Goal: Complete application form

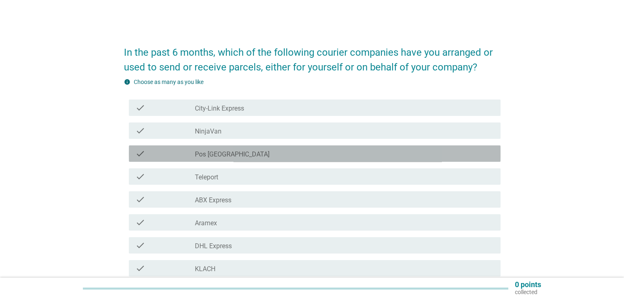
click at [270, 155] on div "check_box_outline_blank Pos [GEOGRAPHIC_DATA]" at bounding box center [344, 154] width 299 height 10
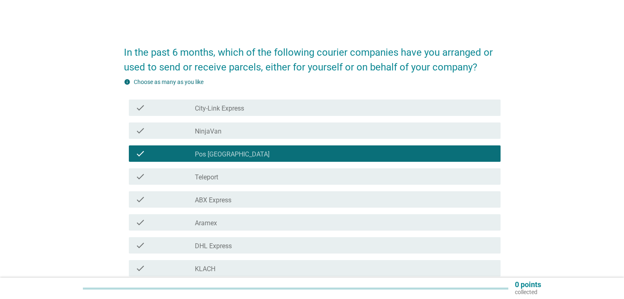
click at [254, 245] on div "check_box_outline_blank DHL Express" at bounding box center [344, 246] width 299 height 10
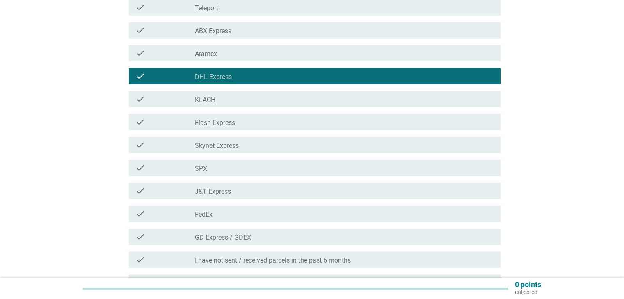
scroll to position [205, 0]
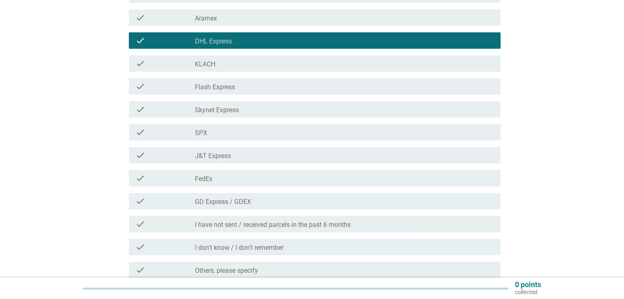
click at [276, 128] on div "check_box_outline_blank SPX" at bounding box center [344, 133] width 299 height 10
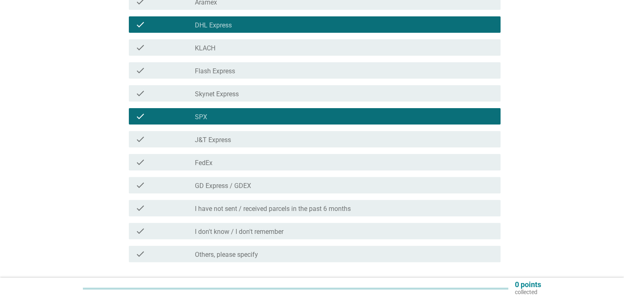
scroll to position [282, 0]
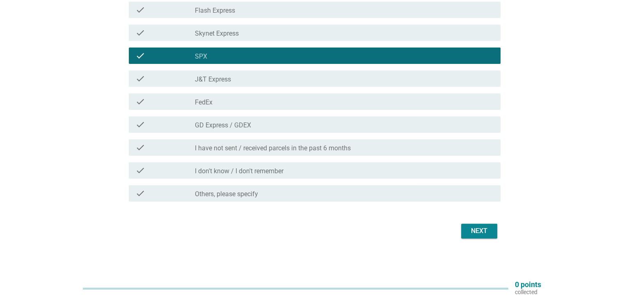
click at [263, 99] on div "check_box_outline_blank FedEx" at bounding box center [344, 102] width 299 height 10
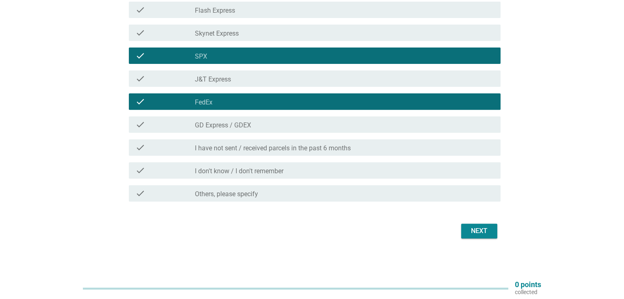
click at [267, 75] on div "check_box_outline_blank J&T Express" at bounding box center [344, 79] width 299 height 10
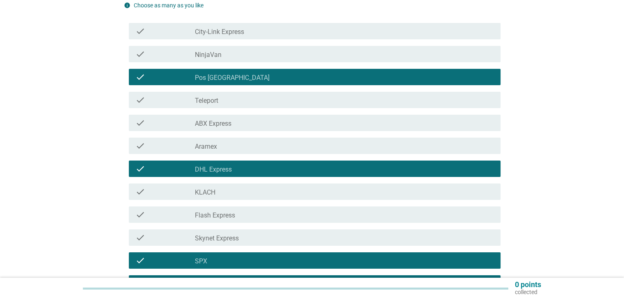
scroll to position [36, 0]
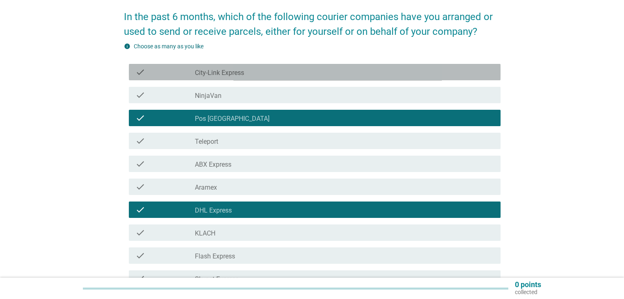
click at [278, 68] on div "check_box_outline_blank City-Link Express" at bounding box center [344, 72] width 299 height 10
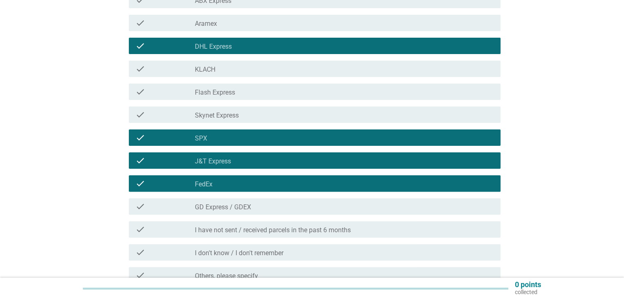
scroll to position [282, 0]
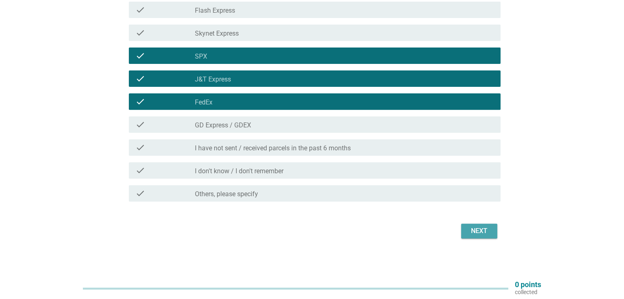
click at [490, 233] on div "Next" at bounding box center [479, 231] width 23 height 10
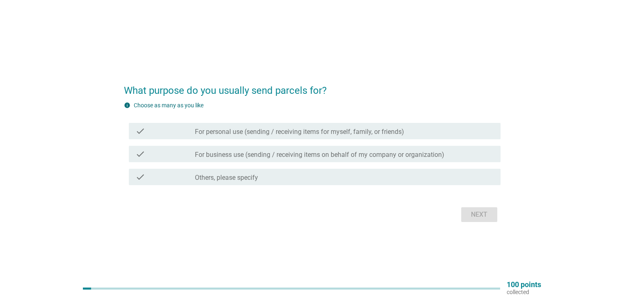
click at [238, 128] on label "For personal use (sending / receiving items for myself, family, or friends)" at bounding box center [299, 132] width 209 height 8
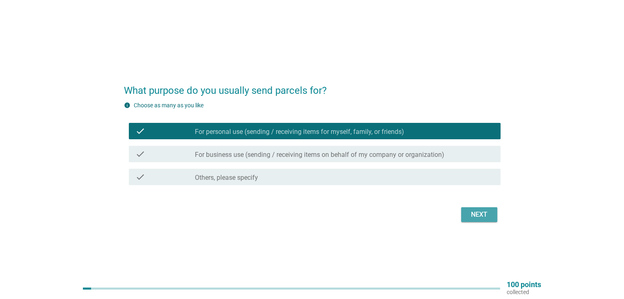
click at [479, 215] on div "Next" at bounding box center [479, 215] width 23 height 10
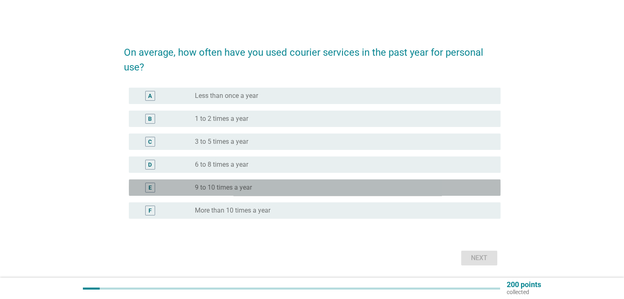
click at [270, 188] on div "radio_button_unchecked 9 to 10 times a year" at bounding box center [341, 188] width 292 height 8
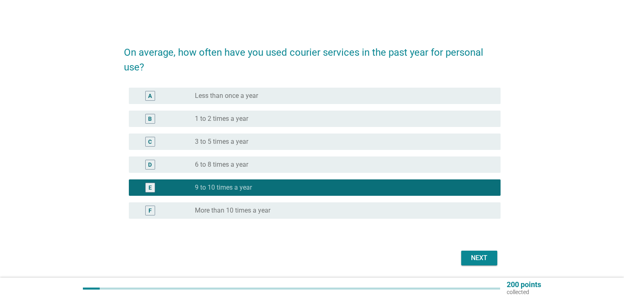
click at [312, 205] on div "F radio_button_unchecked More than 10 times a year" at bounding box center [315, 211] width 372 height 16
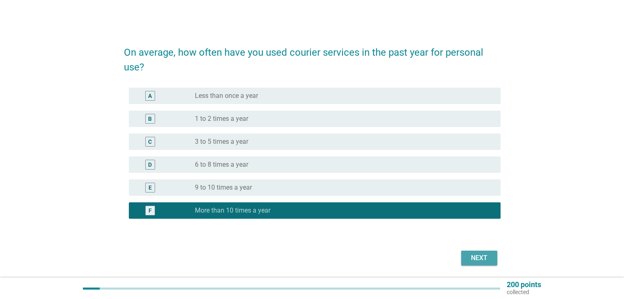
click at [480, 257] on div "Next" at bounding box center [479, 258] width 23 height 10
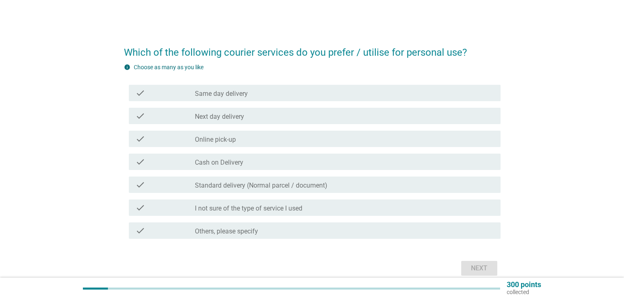
click at [271, 139] on div "check_box_outline_blank Online pick-up" at bounding box center [344, 139] width 299 height 10
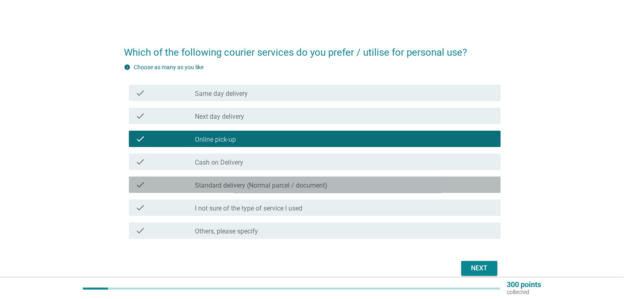
click at [320, 189] on label "Standard delivery (Normal parcel / document)" at bounding box center [261, 186] width 132 height 8
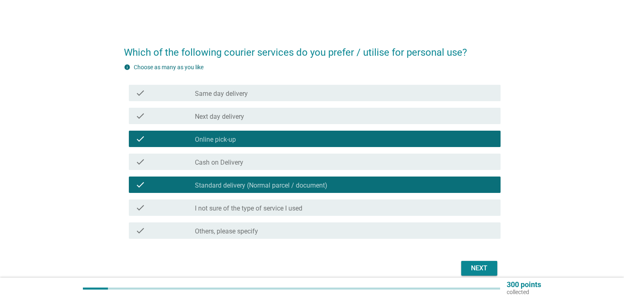
scroll to position [37, 0]
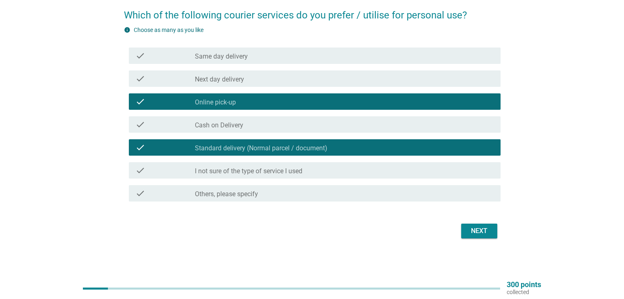
click at [478, 230] on div "Next" at bounding box center [479, 231] width 23 height 10
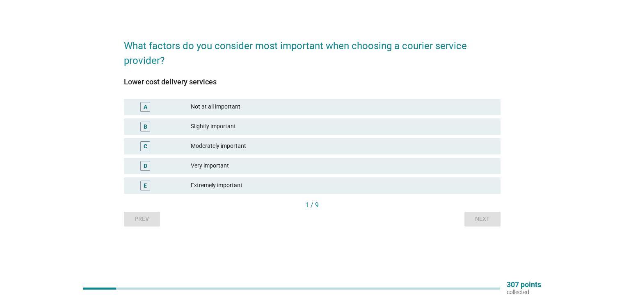
scroll to position [0, 0]
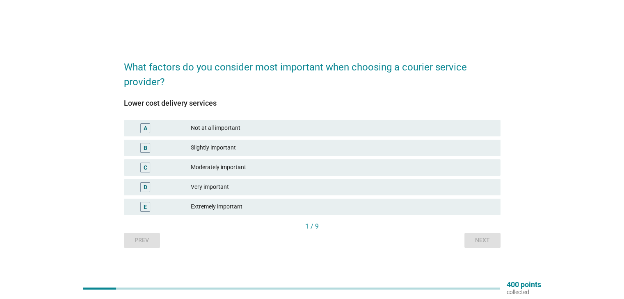
click at [291, 164] on div "Moderately important" at bounding box center [342, 168] width 303 height 10
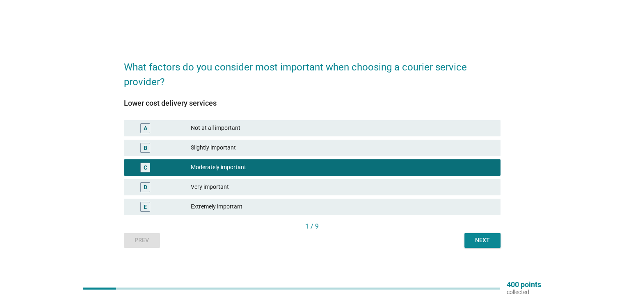
click at [313, 147] on div "Slightly important" at bounding box center [342, 148] width 303 height 10
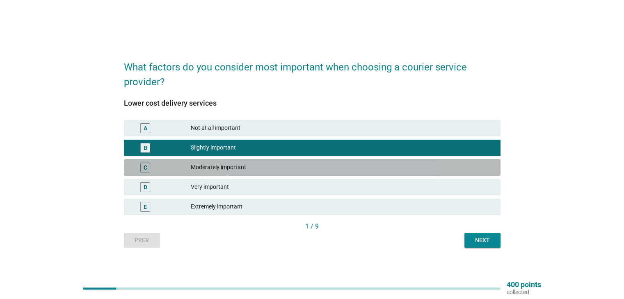
click at [295, 164] on div "Moderately important" at bounding box center [342, 168] width 303 height 10
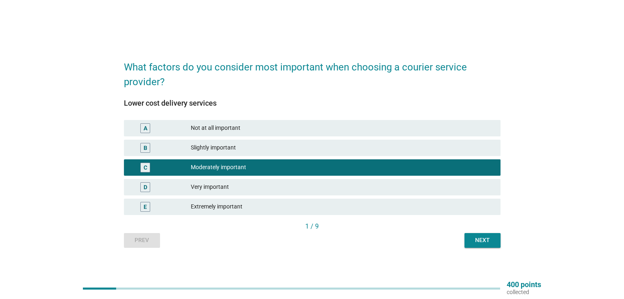
click at [291, 183] on div "Very important" at bounding box center [342, 188] width 303 height 10
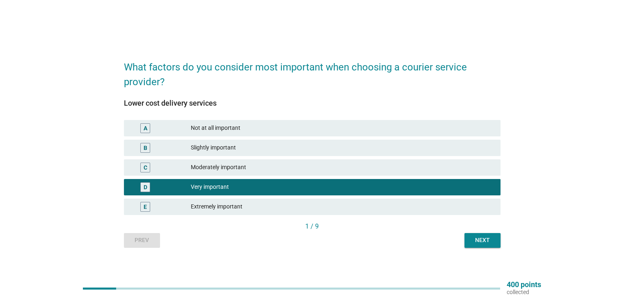
click at [336, 169] on div "Moderately important" at bounding box center [342, 168] width 303 height 10
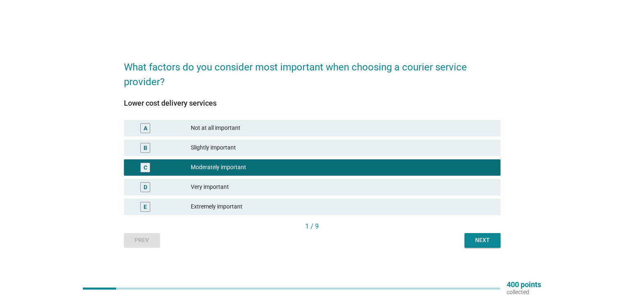
click at [297, 184] on div "Very important" at bounding box center [342, 188] width 303 height 10
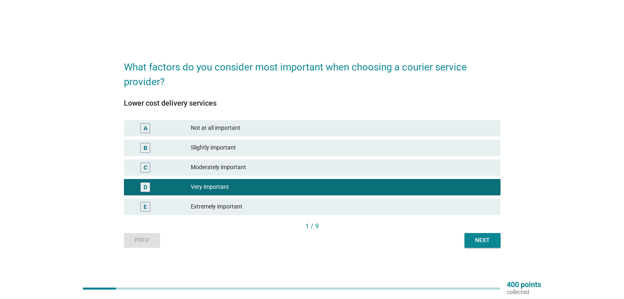
click at [479, 237] on div "Next" at bounding box center [482, 240] width 23 height 9
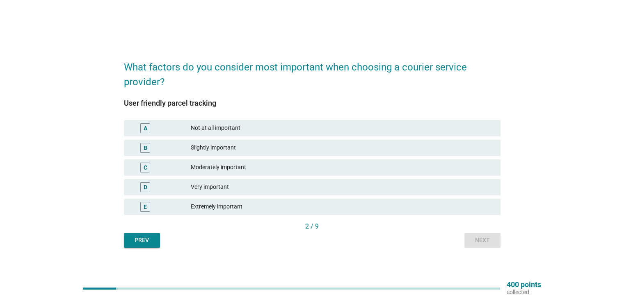
click at [361, 189] on div "Very important" at bounding box center [342, 188] width 303 height 10
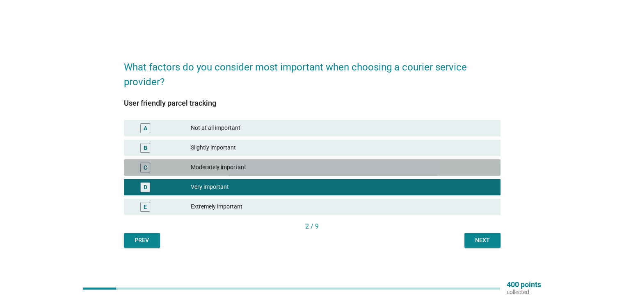
click at [381, 171] on div "Moderately important" at bounding box center [342, 168] width 303 height 10
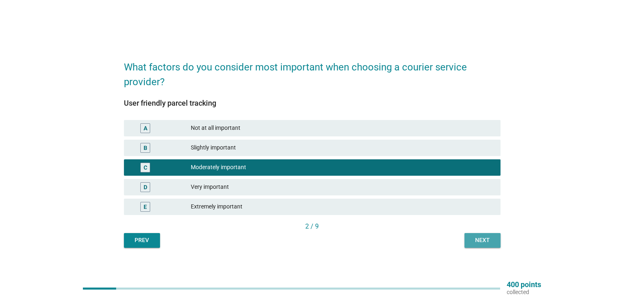
click at [482, 237] on div "Next" at bounding box center [482, 240] width 23 height 9
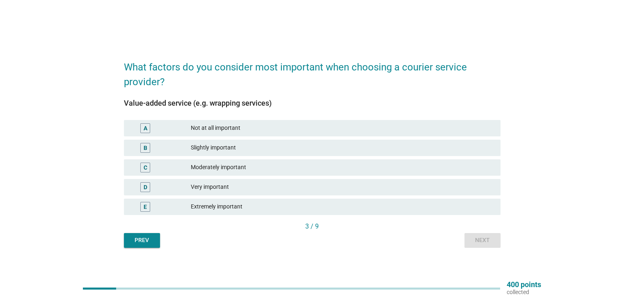
drag, startPoint x: 282, startPoint y: 126, endPoint x: 334, endPoint y: 96, distance: 60.1
click at [334, 96] on div "Value-added service (e.g. wrapping services) A Not at all important B Slightly …" at bounding box center [312, 155] width 377 height 132
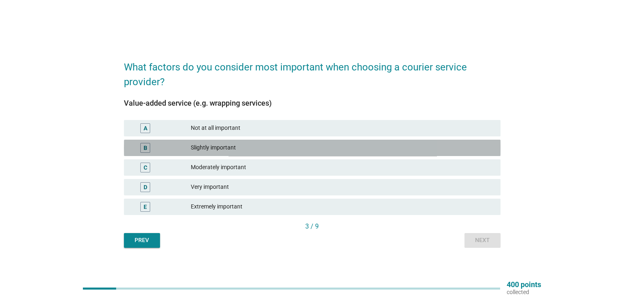
click at [286, 146] on div "Slightly important" at bounding box center [342, 148] width 303 height 10
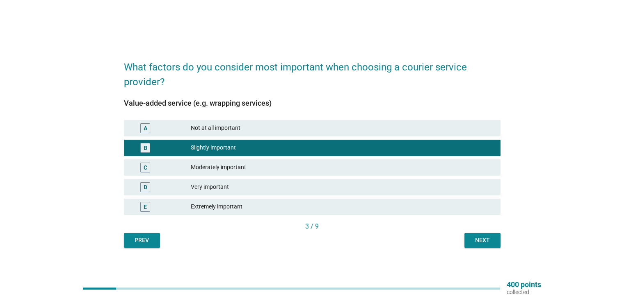
click at [285, 169] on div "Moderately important" at bounding box center [342, 168] width 303 height 10
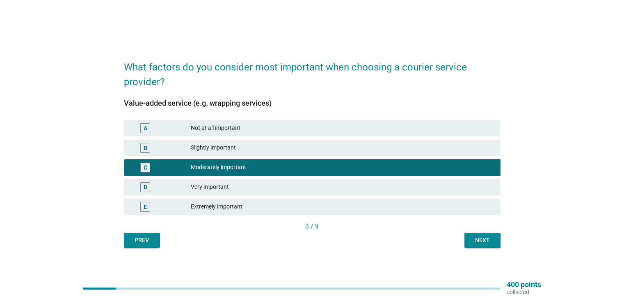
click at [290, 150] on div "Slightly important" at bounding box center [342, 148] width 303 height 10
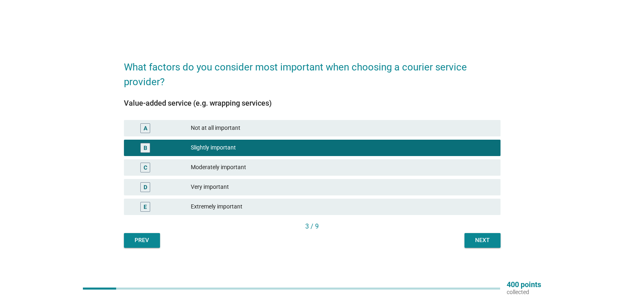
click at [487, 235] on button "Next" at bounding box center [482, 240] width 36 height 15
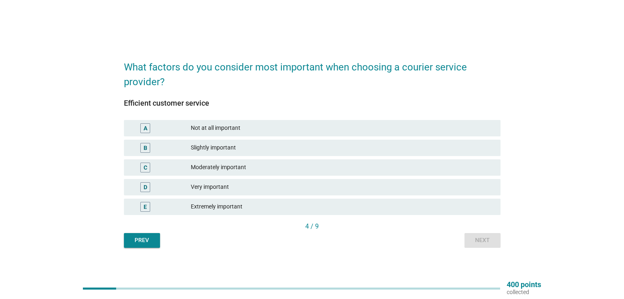
click at [400, 206] on div "Extremely important" at bounding box center [342, 207] width 303 height 10
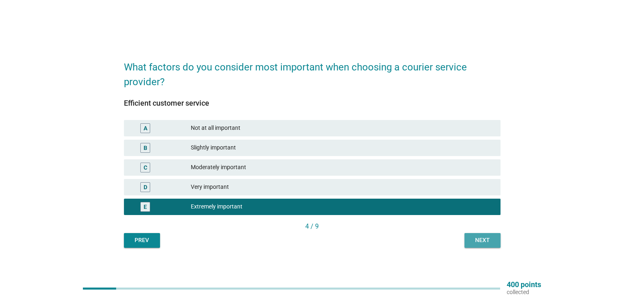
click at [477, 238] on div "Next" at bounding box center [482, 240] width 23 height 9
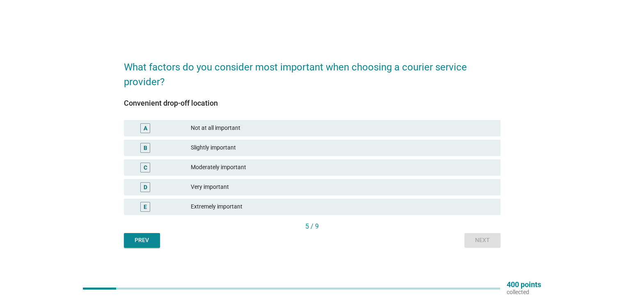
click at [400, 184] on div "Very important" at bounding box center [342, 188] width 303 height 10
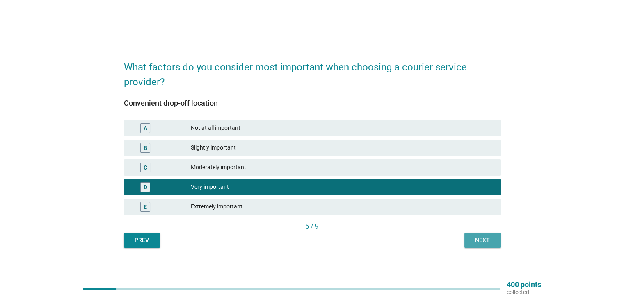
click at [491, 238] on div "Next" at bounding box center [482, 240] width 23 height 9
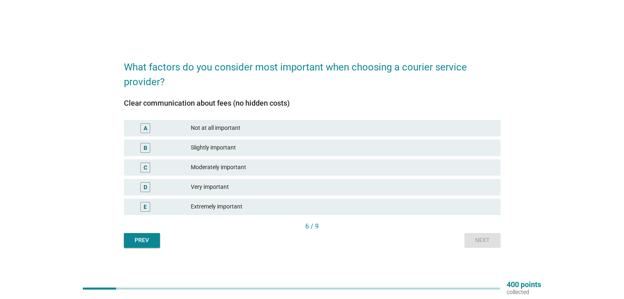
click at [372, 184] on div "Very important" at bounding box center [342, 188] width 303 height 10
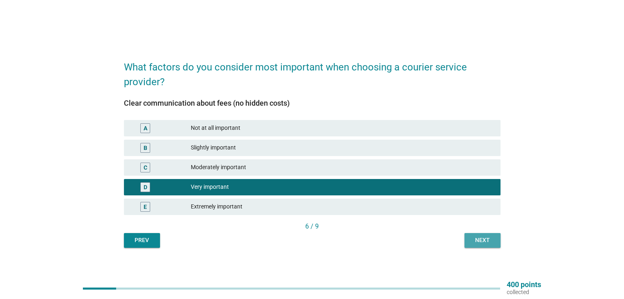
click at [479, 237] on div "Next" at bounding box center [482, 240] width 23 height 9
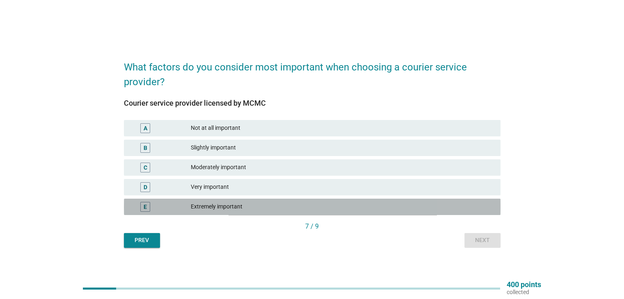
click at [374, 206] on div "Extremely important" at bounding box center [342, 207] width 303 height 10
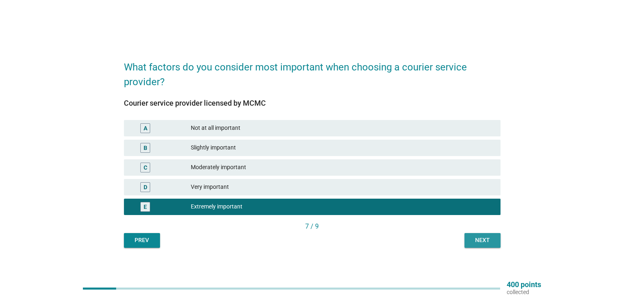
drag, startPoint x: 485, startPoint y: 240, endPoint x: 441, endPoint y: 286, distance: 63.3
click at [442, 286] on div "What factors do you consider most important when choosing a courier service pro…" at bounding box center [312, 149] width 624 height 299
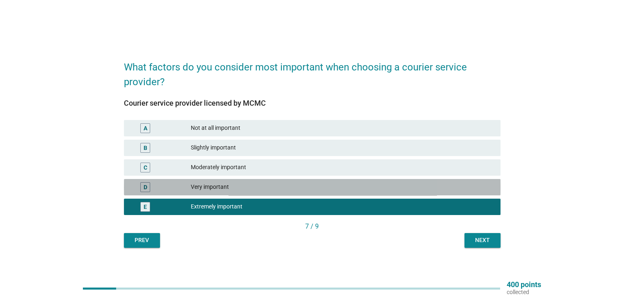
click at [416, 187] on div "Very important" at bounding box center [342, 188] width 303 height 10
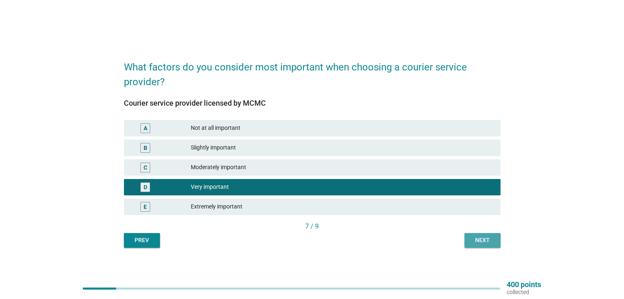
click at [479, 238] on div "Next" at bounding box center [482, 240] width 23 height 9
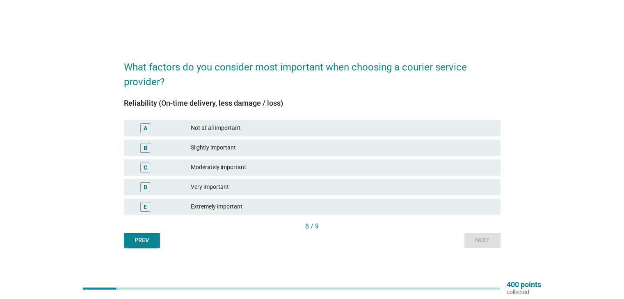
click at [322, 204] on div "Extremely important" at bounding box center [342, 207] width 303 height 10
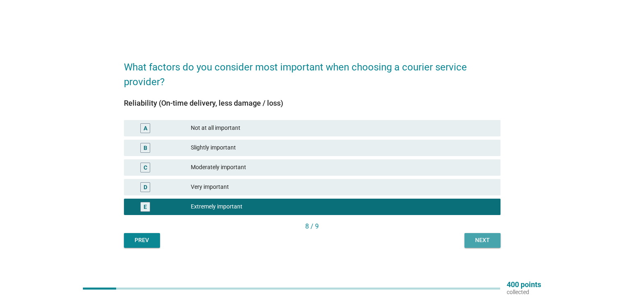
click at [483, 240] on div "Next" at bounding box center [482, 240] width 23 height 9
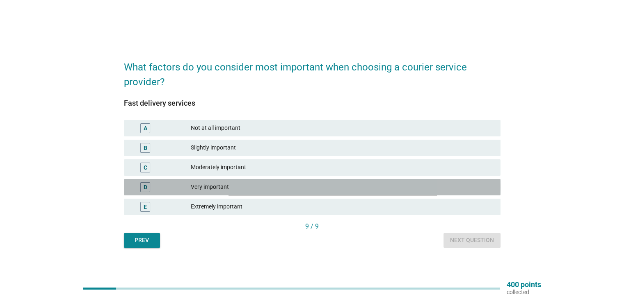
click at [358, 186] on div "Very important" at bounding box center [342, 188] width 303 height 10
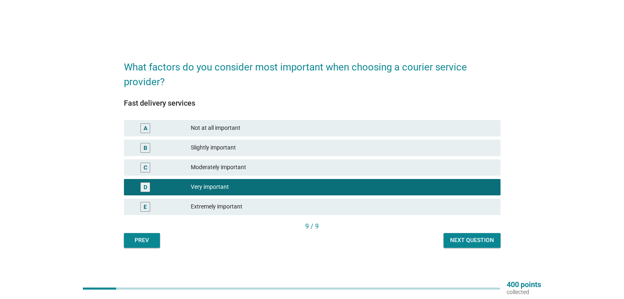
click at [369, 168] on div "Moderately important" at bounding box center [342, 168] width 303 height 10
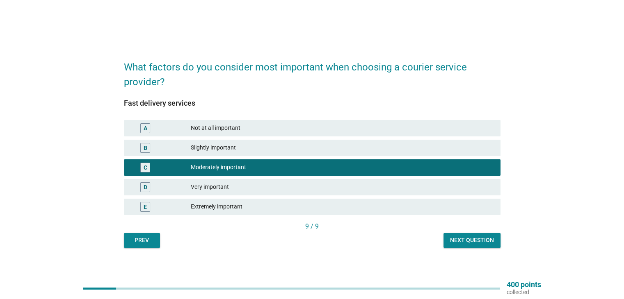
click at [365, 186] on div "Very important" at bounding box center [342, 188] width 303 height 10
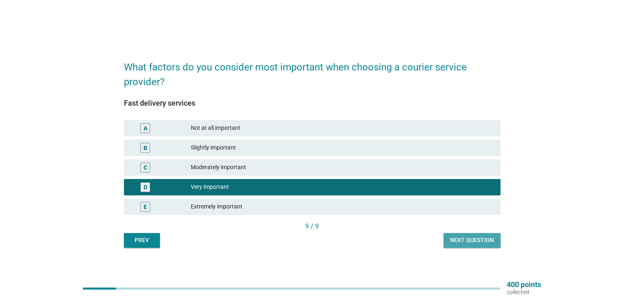
click at [468, 242] on div "Next question" at bounding box center [472, 240] width 44 height 9
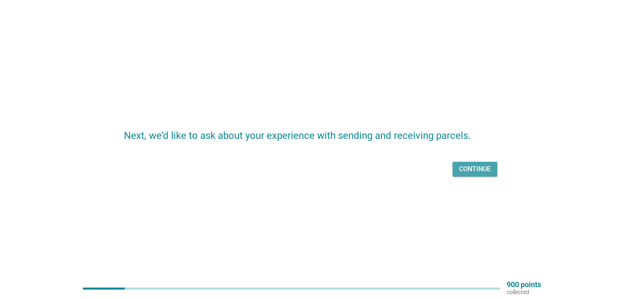
click at [468, 171] on div "Continue" at bounding box center [475, 169] width 32 height 10
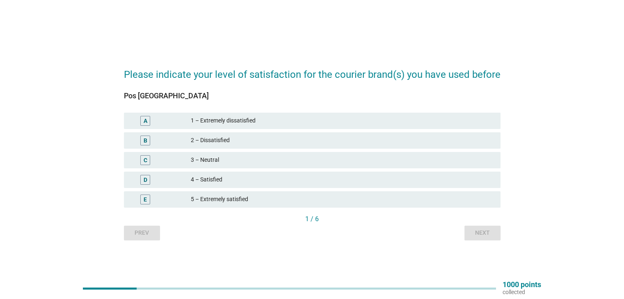
click at [315, 180] on div "4 – Satisfied" at bounding box center [342, 180] width 303 height 10
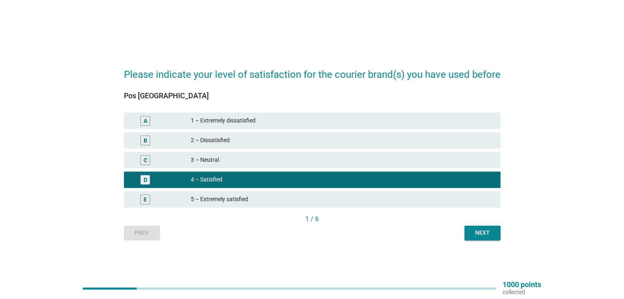
click at [325, 199] on div "5 – Extremely satisfied" at bounding box center [342, 200] width 303 height 10
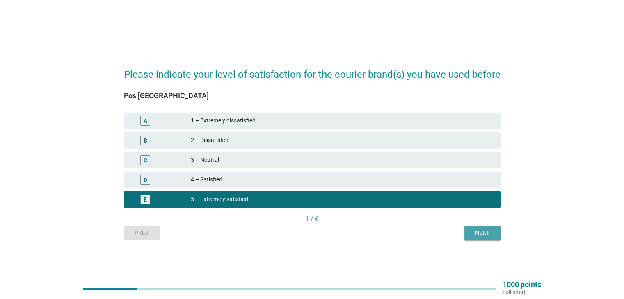
click at [479, 229] on div "Next" at bounding box center [482, 233] width 23 height 9
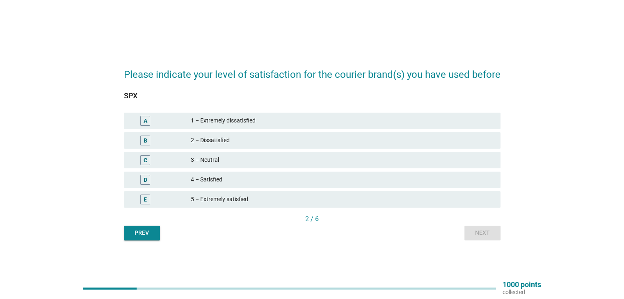
click at [386, 197] on div "5 – Extremely satisfied" at bounding box center [342, 200] width 303 height 10
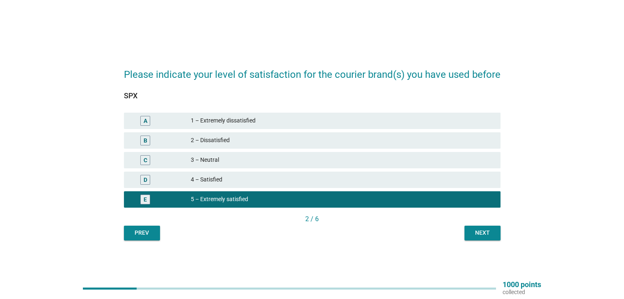
click at [353, 175] on div "4 – Satisfied" at bounding box center [342, 180] width 303 height 10
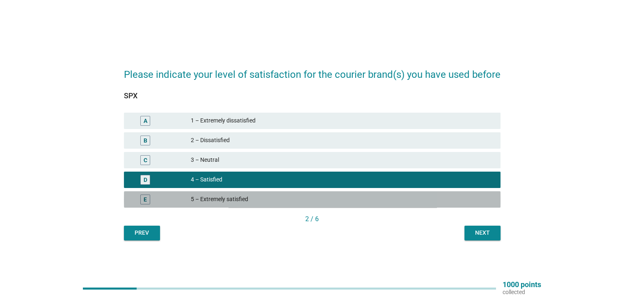
click at [386, 196] on div "5 – Extremely satisfied" at bounding box center [342, 200] width 303 height 10
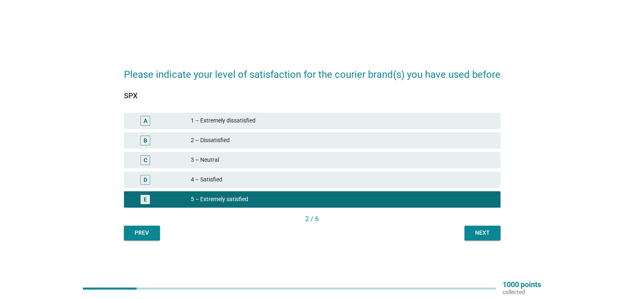
click at [474, 234] on div "Next" at bounding box center [482, 233] width 23 height 9
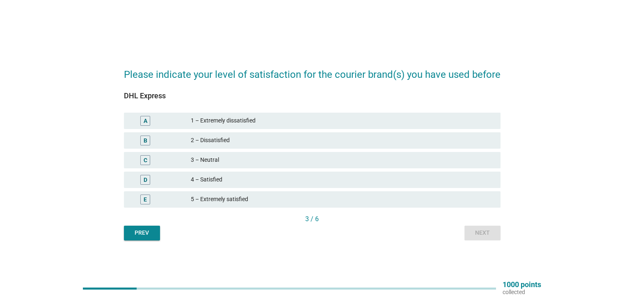
click at [408, 195] on div "5 – Extremely satisfied" at bounding box center [342, 200] width 303 height 10
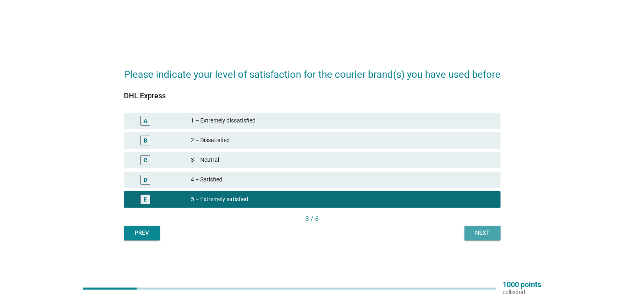
click at [474, 231] on div "Next" at bounding box center [482, 233] width 23 height 9
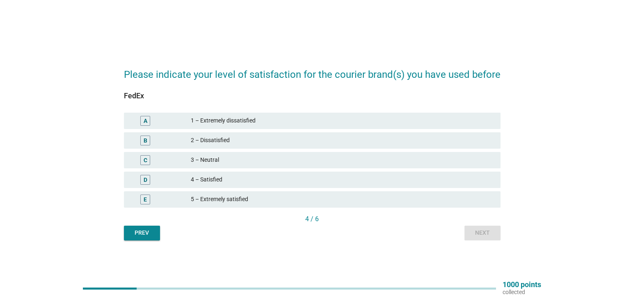
click at [430, 199] on div "5 – Extremely satisfied" at bounding box center [342, 200] width 303 height 10
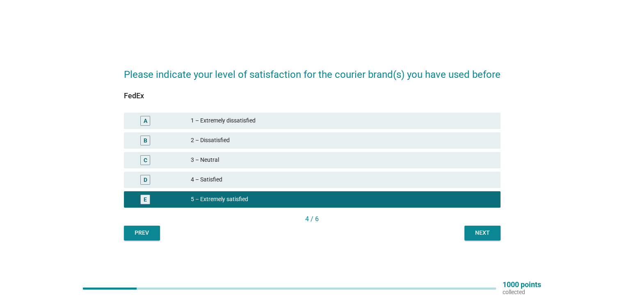
click at [485, 232] on div "Next" at bounding box center [482, 233] width 23 height 9
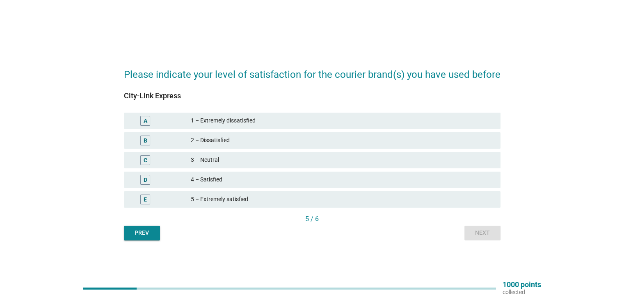
click at [382, 178] on div "4 – Satisfied" at bounding box center [342, 180] width 303 height 10
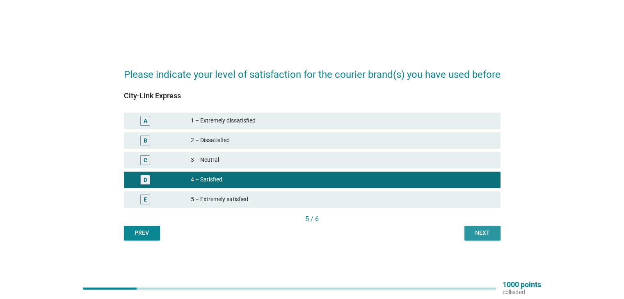
drag, startPoint x: 477, startPoint y: 231, endPoint x: 422, endPoint y: 284, distance: 76.9
click at [441, 299] on html "Please indicate your level of satisfaction for the courier brand(s) you have us…" at bounding box center [312, 149] width 624 height 299
click at [386, 200] on div "5 – Extremely satisfied" at bounding box center [342, 200] width 303 height 10
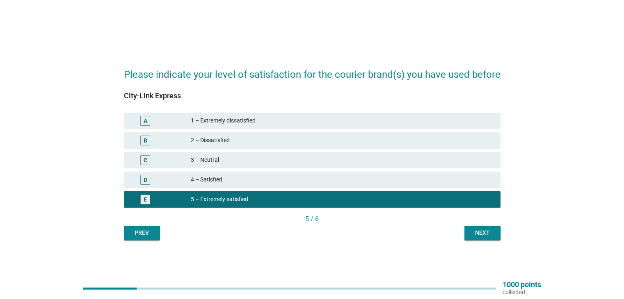
click at [475, 232] on div "Next" at bounding box center [482, 233] width 23 height 9
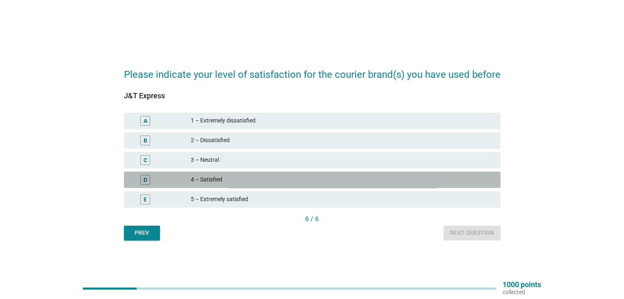
click at [357, 177] on div "4 – Satisfied" at bounding box center [342, 180] width 303 height 10
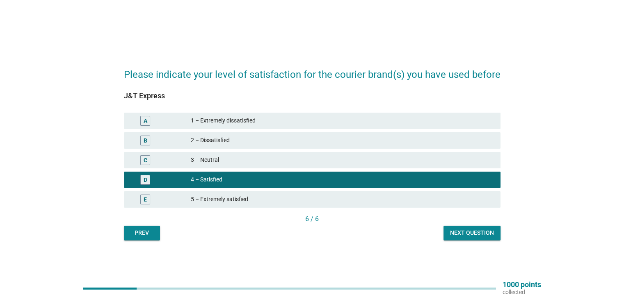
click at [410, 194] on div "E 5 – Extremely satisfied" at bounding box center [312, 200] width 377 height 16
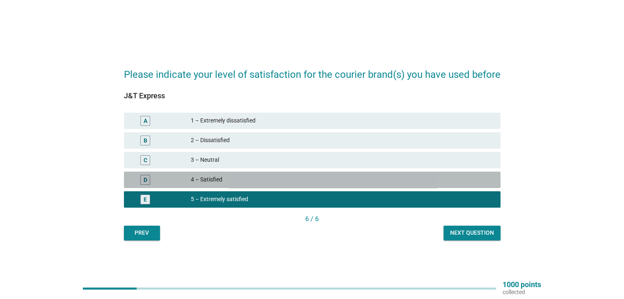
click at [411, 181] on div "4 – Satisfied" at bounding box center [342, 180] width 303 height 10
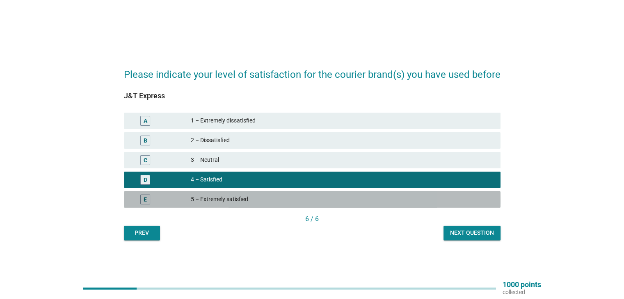
click at [408, 195] on div "5 – Extremely satisfied" at bounding box center [342, 200] width 303 height 10
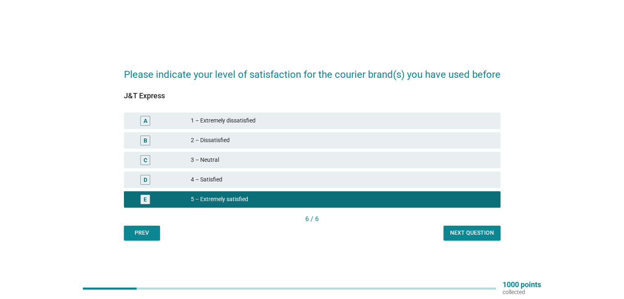
click at [454, 230] on div "Next question" at bounding box center [472, 233] width 44 height 9
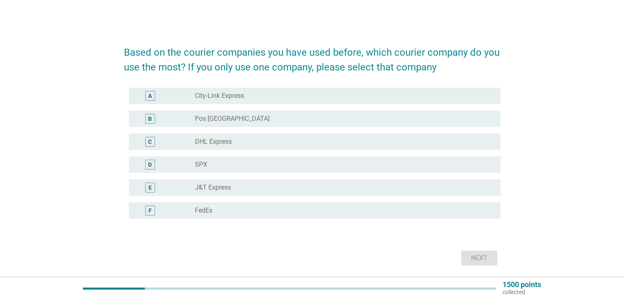
click at [272, 207] on div "radio_button_unchecked FedEx" at bounding box center [341, 211] width 292 height 8
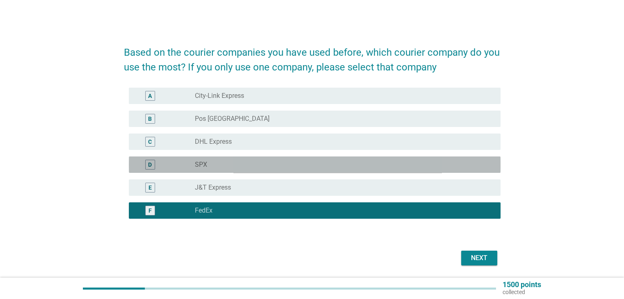
click at [271, 162] on div "radio_button_unchecked SPX" at bounding box center [341, 165] width 292 height 8
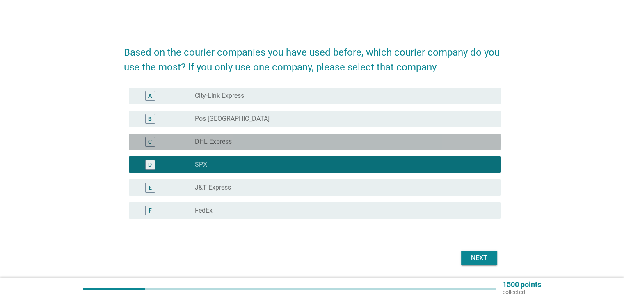
click at [260, 141] on div "radio_button_unchecked DHL Express" at bounding box center [341, 142] width 292 height 8
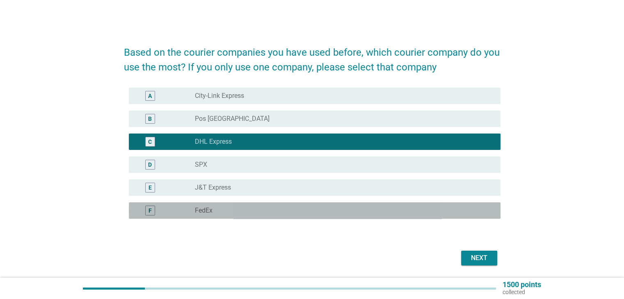
click at [249, 208] on div "radio_button_unchecked FedEx" at bounding box center [341, 211] width 292 height 8
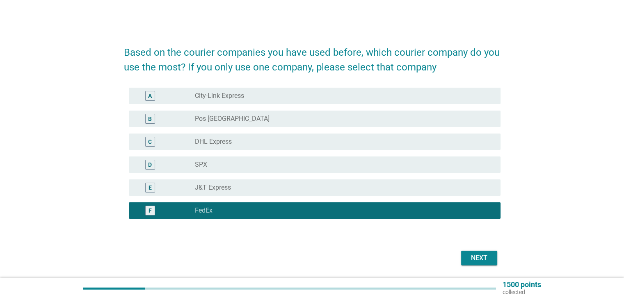
click at [260, 188] on div "radio_button_unchecked J&T Express" at bounding box center [341, 188] width 292 height 8
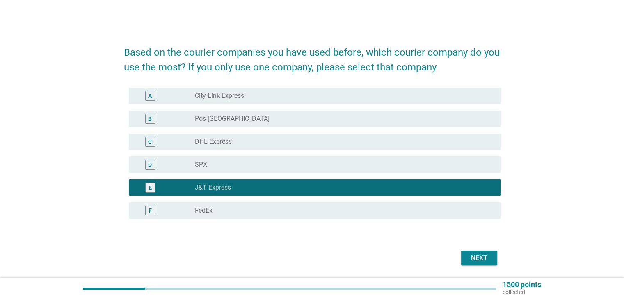
click at [263, 164] on div "radio_button_unchecked SPX" at bounding box center [341, 165] width 292 height 8
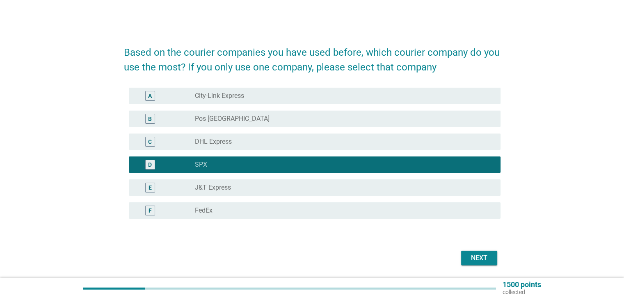
click at [274, 142] on div "radio_button_unchecked DHL Express" at bounding box center [341, 142] width 292 height 8
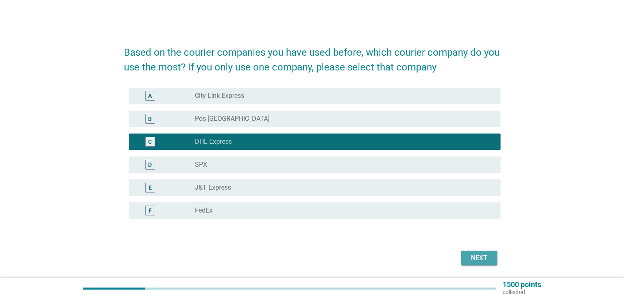
click at [466, 254] on button "Next" at bounding box center [479, 258] width 36 height 15
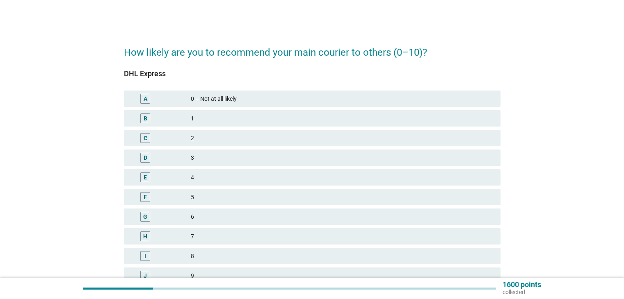
scroll to position [41, 0]
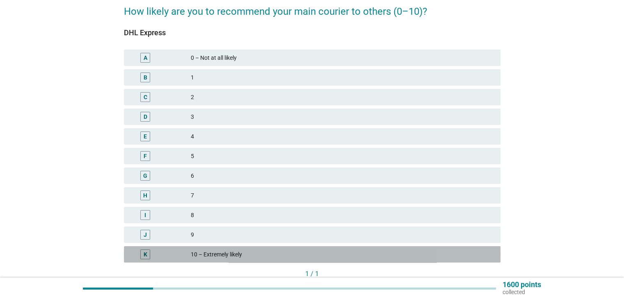
click at [309, 249] on div "K 10 – Extremely likely" at bounding box center [312, 255] width 377 height 16
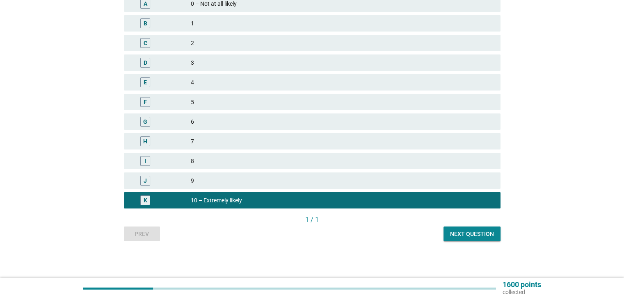
scroll to position [96, 0]
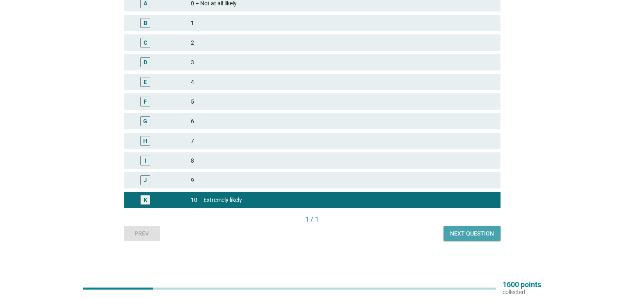
click at [486, 230] on div "Next question" at bounding box center [472, 234] width 44 height 9
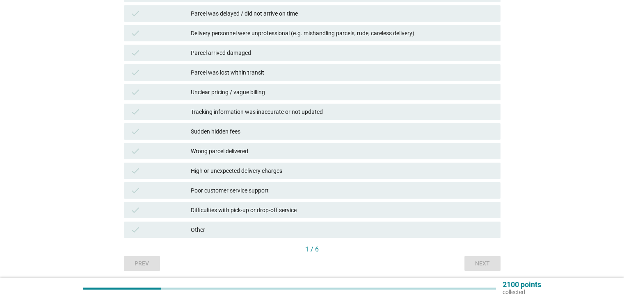
scroll to position [150, 0]
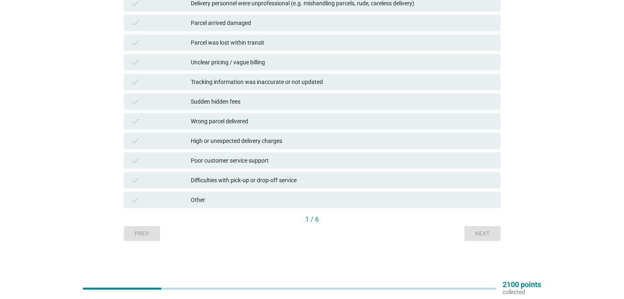
click at [149, 232] on div "Prev Next" at bounding box center [312, 233] width 377 height 15
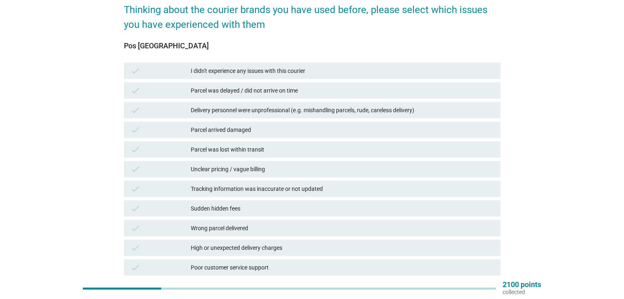
scroll to position [27, 0]
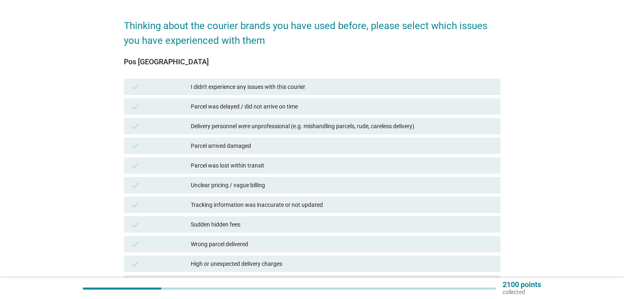
click at [330, 102] on div "Parcel was delayed / did not arrive on time" at bounding box center [342, 107] width 303 height 10
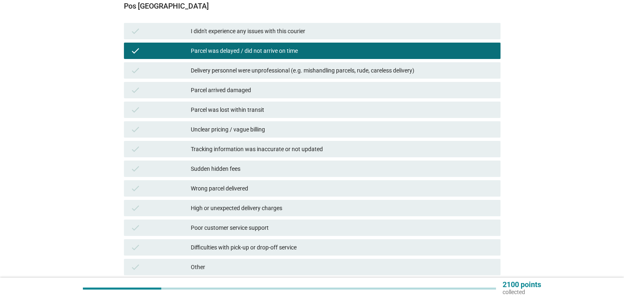
scroll to position [109, 0]
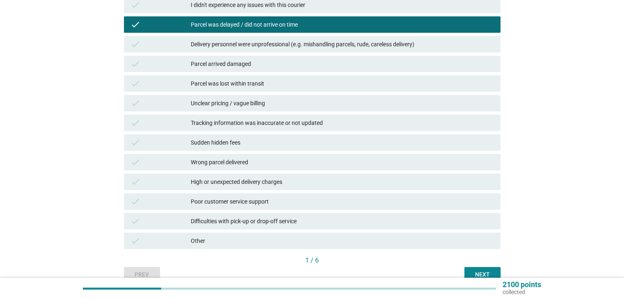
click at [256, 237] on div "Other" at bounding box center [342, 241] width 303 height 10
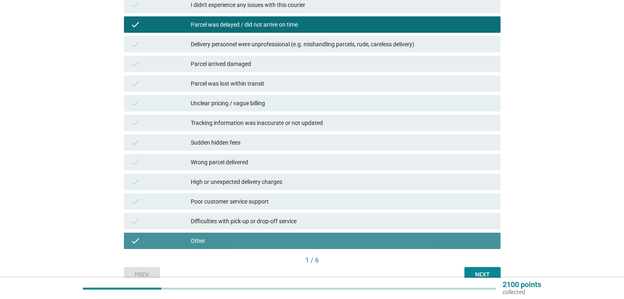
click at [292, 237] on div "Other" at bounding box center [342, 241] width 303 height 10
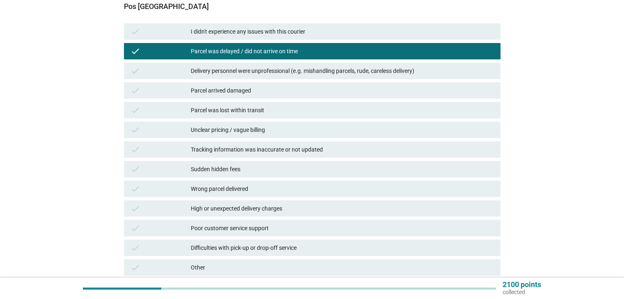
scroll to position [123, 0]
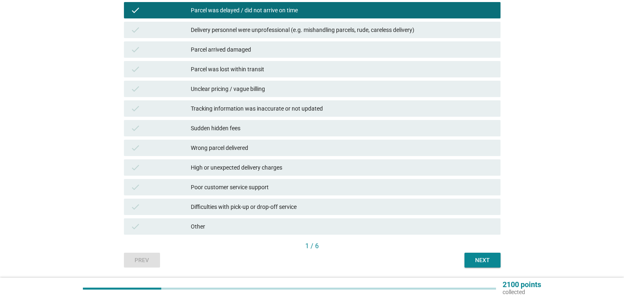
click at [328, 11] on div "Parcel was delayed / did not arrive on time" at bounding box center [342, 10] width 303 height 10
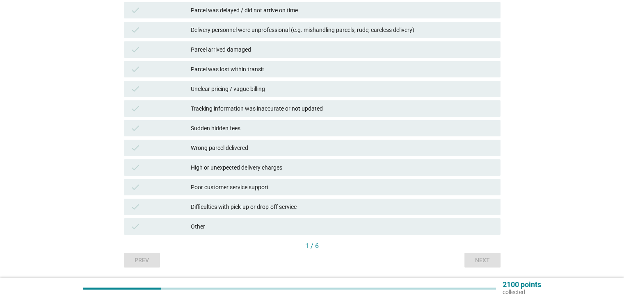
click at [290, 226] on div "Other" at bounding box center [342, 227] width 303 height 10
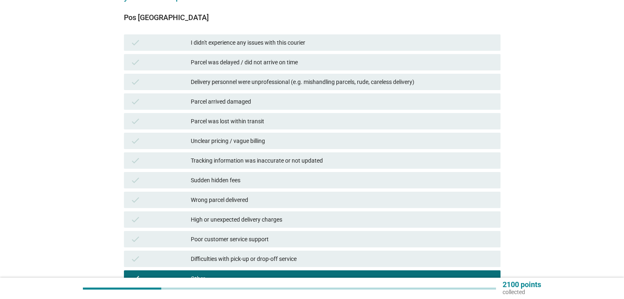
scroll to position [41, 0]
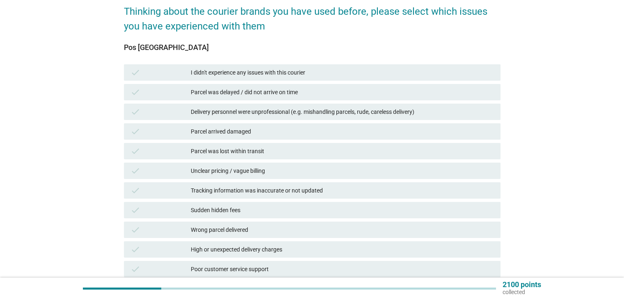
click at [297, 93] on div "Parcel was delayed / did not arrive on time" at bounding box center [342, 92] width 303 height 10
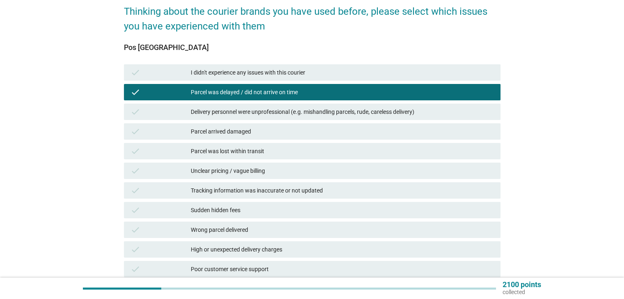
scroll to position [82, 0]
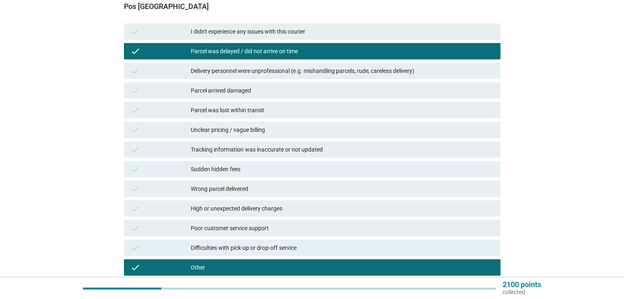
click at [310, 269] on div "Other" at bounding box center [342, 268] width 303 height 10
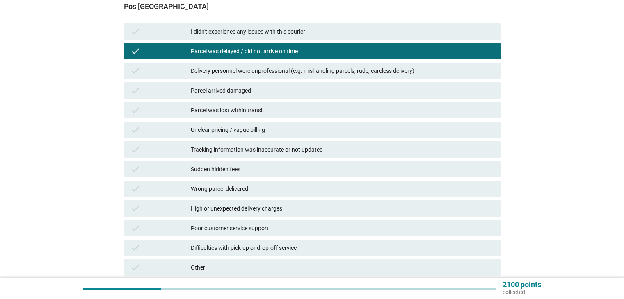
click at [297, 30] on div "I didn't experience any issues with this courier" at bounding box center [342, 32] width 303 height 10
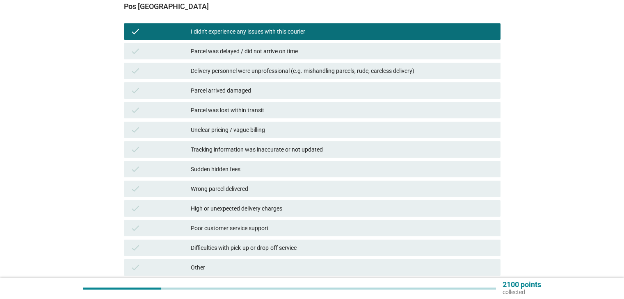
click at [293, 49] on div "Parcel was delayed / did not arrive on time" at bounding box center [342, 51] width 303 height 10
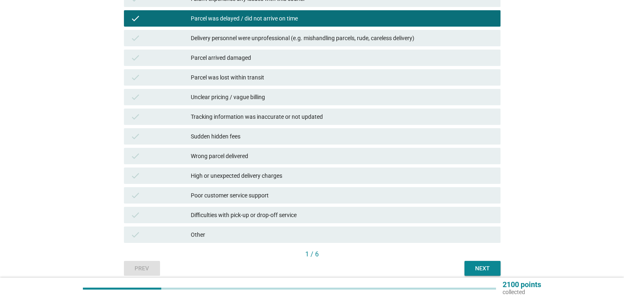
scroll to position [150, 0]
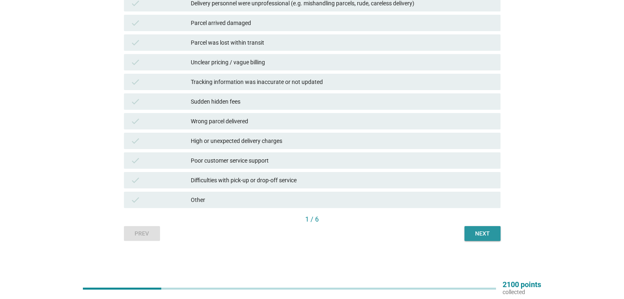
drag, startPoint x: 487, startPoint y: 230, endPoint x: 389, endPoint y: 256, distance: 101.4
click at [407, 271] on div "Thinking about the courier brands you have used before, please select which iss…" at bounding box center [312, 64] width 624 height 428
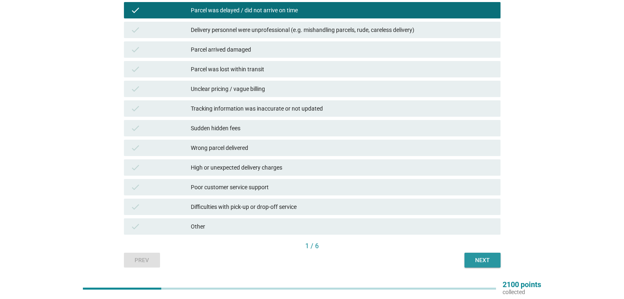
scroll to position [109, 0]
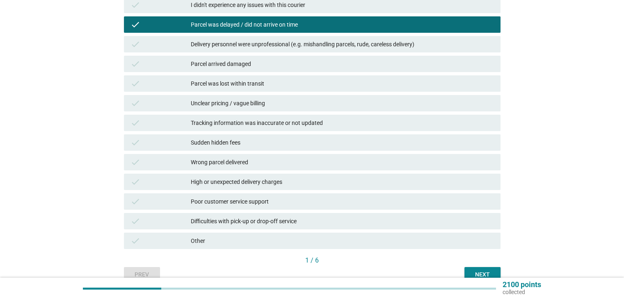
click at [373, 242] on div "Other" at bounding box center [342, 241] width 303 height 10
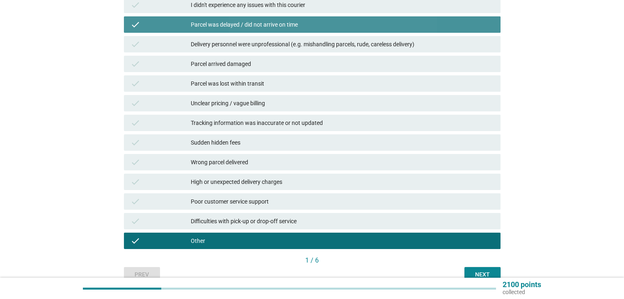
click at [314, 22] on div "Parcel was delayed / did not arrive on time" at bounding box center [342, 25] width 303 height 10
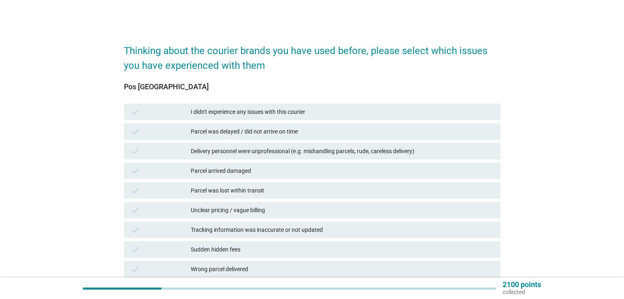
scroll to position [0, 0]
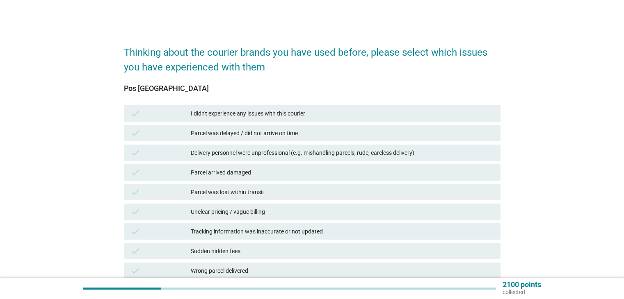
click at [306, 109] on div "I didn't experience any issues with this courier" at bounding box center [342, 114] width 303 height 10
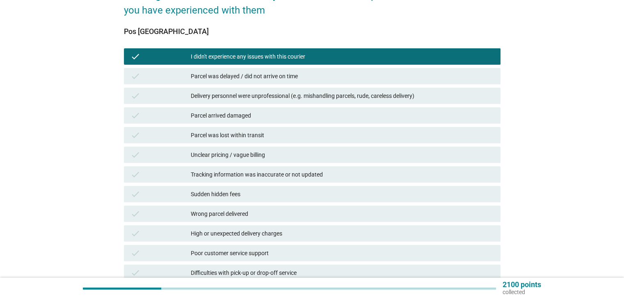
scroll to position [150, 0]
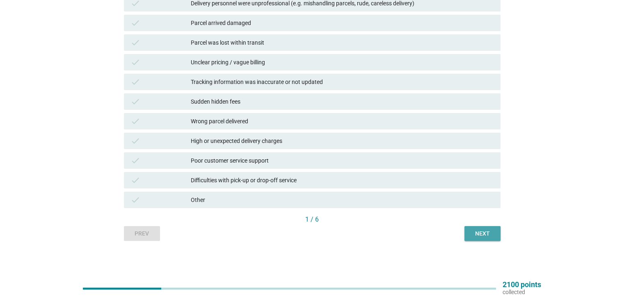
click at [474, 233] on div "Next" at bounding box center [482, 234] width 23 height 9
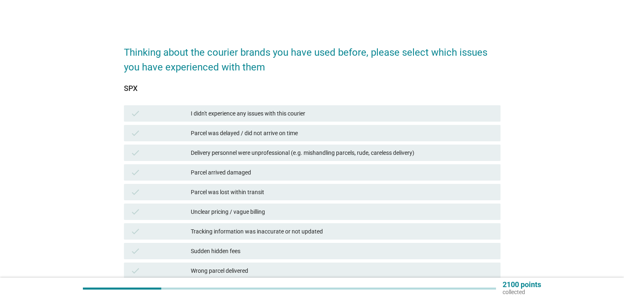
click at [294, 108] on div "check I didn't experience any issues with this courier" at bounding box center [312, 113] width 377 height 16
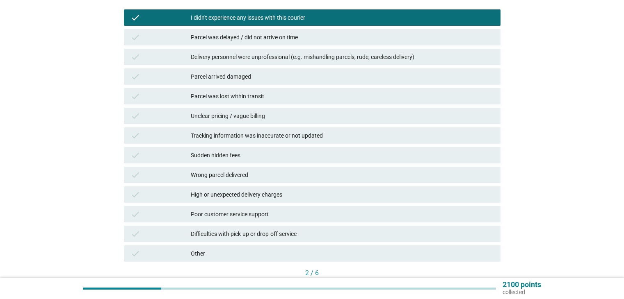
scroll to position [150, 0]
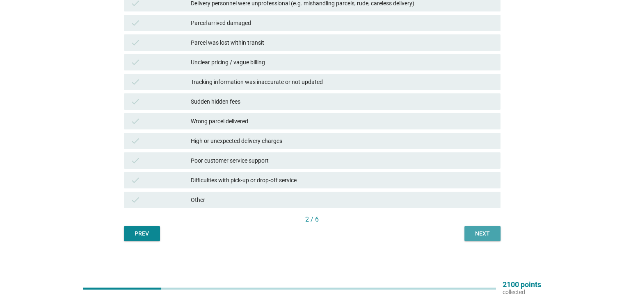
click at [483, 232] on div "Next" at bounding box center [482, 234] width 23 height 9
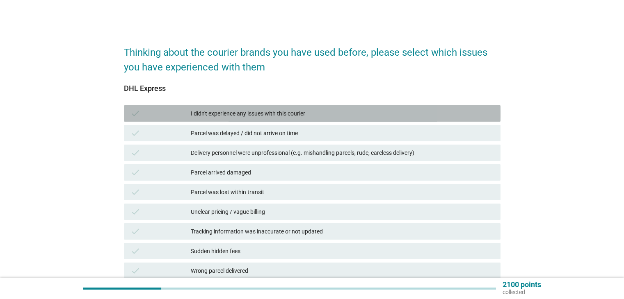
click at [367, 109] on div "I didn't experience any issues with this courier" at bounding box center [342, 114] width 303 height 10
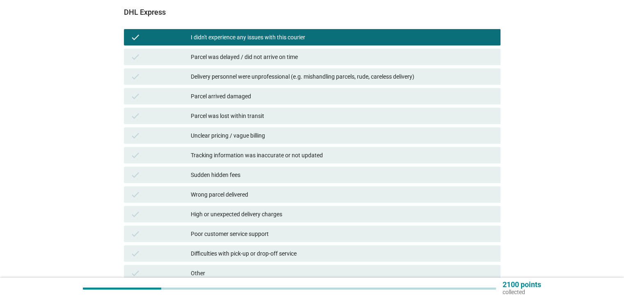
scroll to position [123, 0]
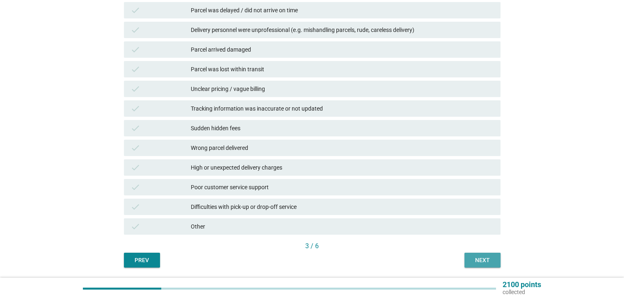
click at [476, 258] on div "Next" at bounding box center [482, 260] width 23 height 9
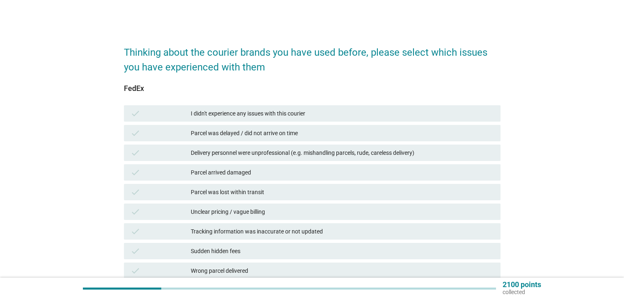
click at [299, 109] on div "I didn't experience any issues with this courier" at bounding box center [342, 114] width 303 height 10
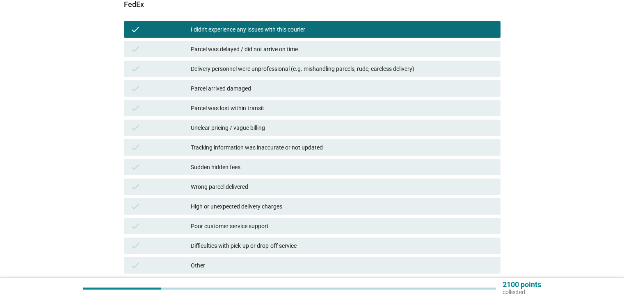
scroll to position [123, 0]
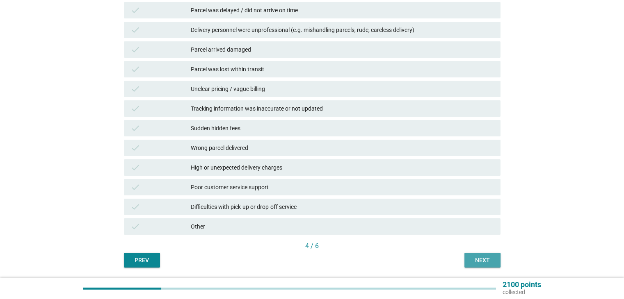
click at [475, 256] on div "Next" at bounding box center [482, 260] width 23 height 9
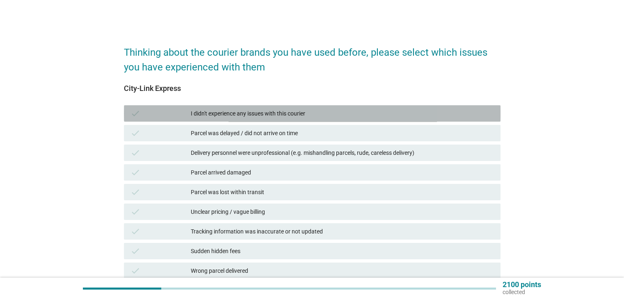
drag, startPoint x: 372, startPoint y: 107, endPoint x: 378, endPoint y: 117, distance: 11.8
click at [372, 107] on div "check I didn't experience any issues with this courier" at bounding box center [312, 113] width 377 height 16
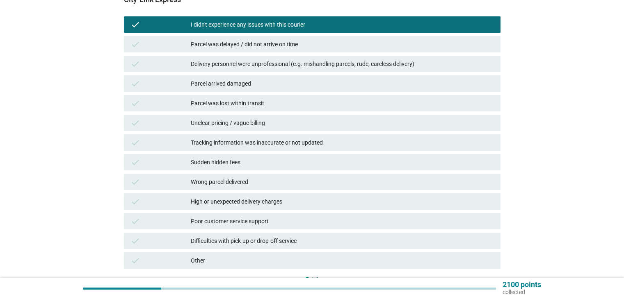
scroll to position [150, 0]
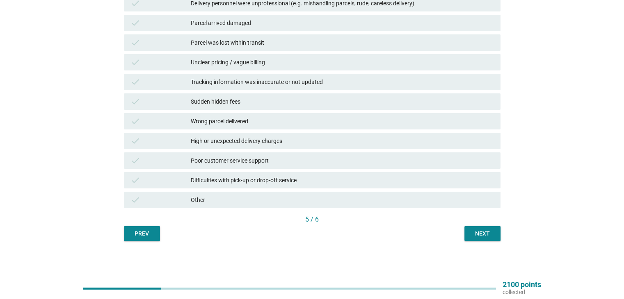
click at [478, 235] on div "Next" at bounding box center [482, 234] width 23 height 9
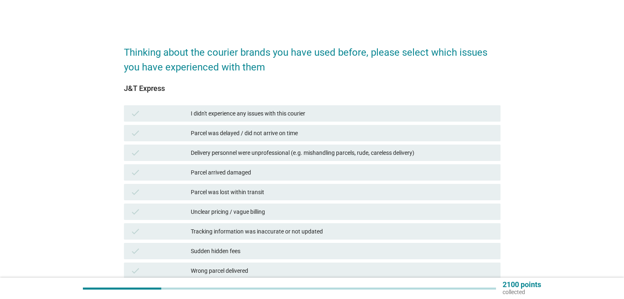
click at [315, 112] on div "I didn't experience any issues with this courier" at bounding box center [342, 114] width 303 height 10
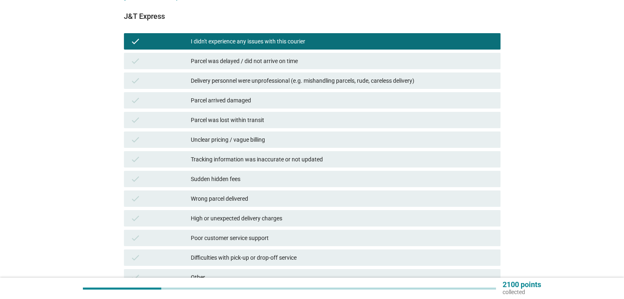
scroll to position [123, 0]
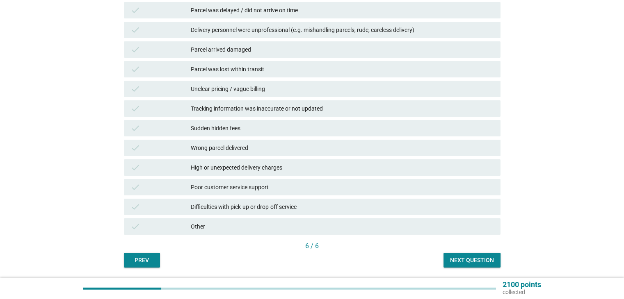
click at [474, 257] on div "Next question" at bounding box center [472, 260] width 44 height 9
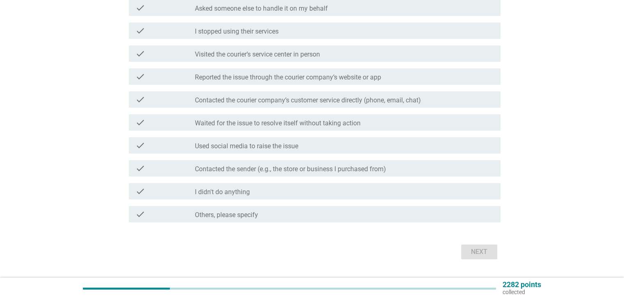
scroll to position [0, 0]
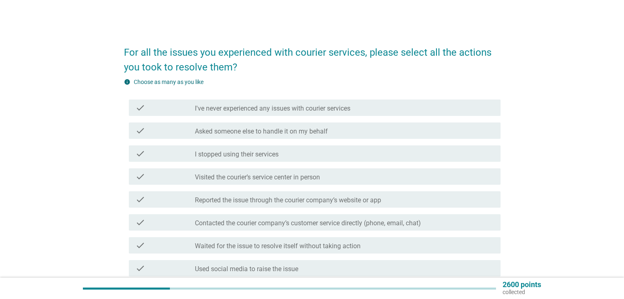
click at [307, 155] on div "check_box_outline_blank I stopped using their services" at bounding box center [344, 154] width 299 height 10
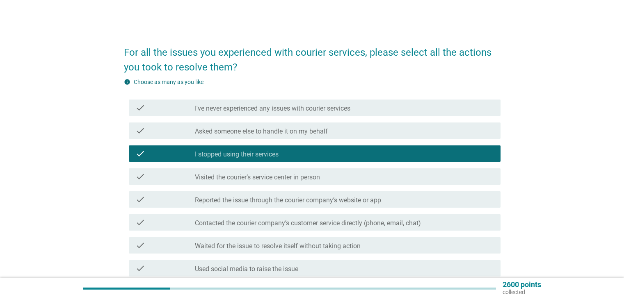
scroll to position [41, 0]
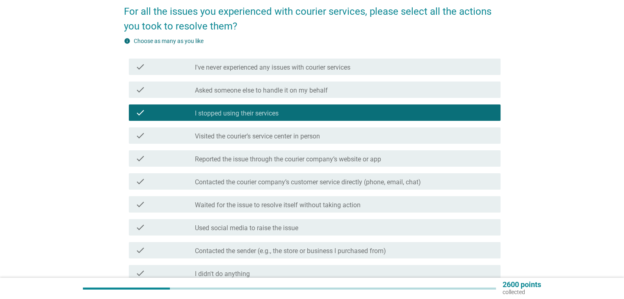
click at [331, 113] on div "check_box_outline_blank I stopped using their services" at bounding box center [344, 113] width 299 height 10
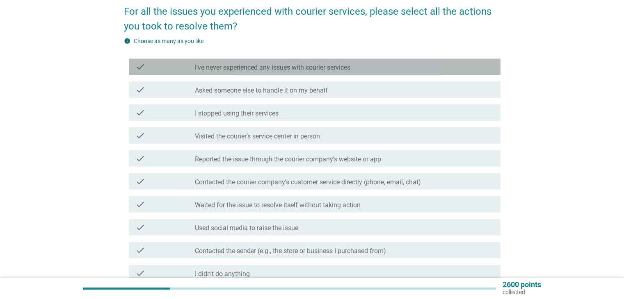
click at [349, 66] on label "I've never experienced any issues with courier services" at bounding box center [272, 68] width 155 height 8
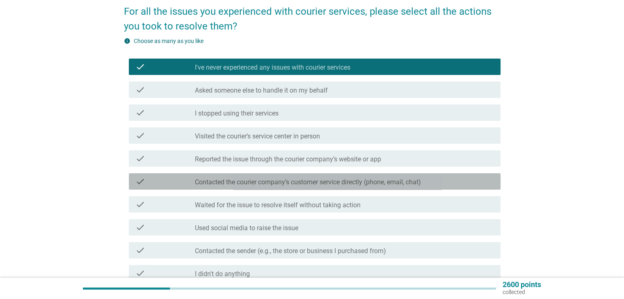
click at [364, 180] on label "Contacted the courier company’s customer service directly (phone, email, chat)" at bounding box center [308, 182] width 226 height 8
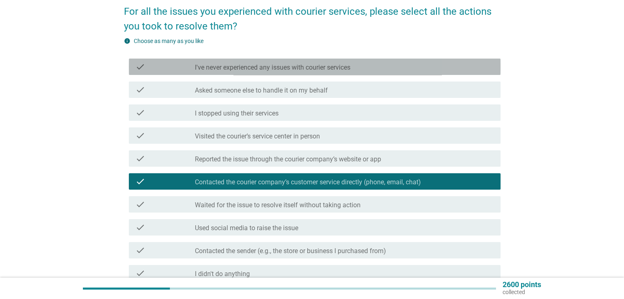
click at [337, 61] on div "check check_box I've never experienced any issues with courier services" at bounding box center [315, 67] width 372 height 16
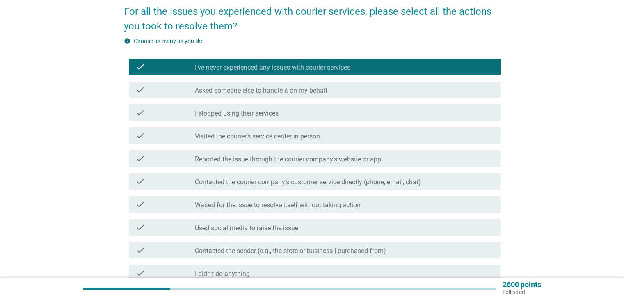
scroll to position [144, 0]
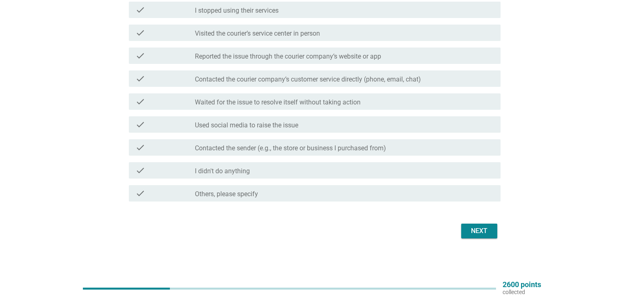
click at [481, 224] on button "Next" at bounding box center [479, 231] width 36 height 15
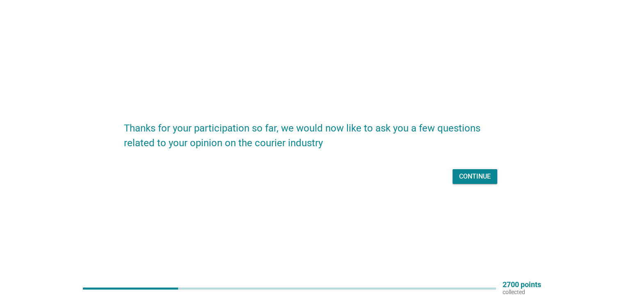
click at [471, 176] on div "Continue" at bounding box center [475, 177] width 32 height 10
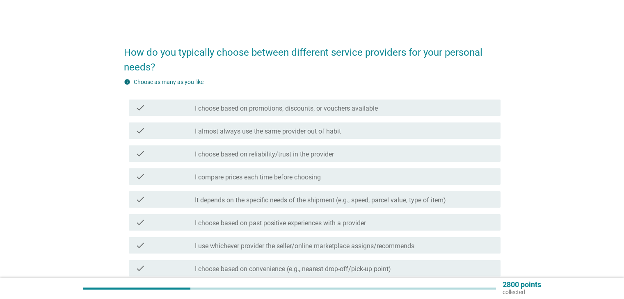
click at [372, 131] on div "check_box_outline_blank I almost always use the same provider out of habit" at bounding box center [344, 131] width 299 height 10
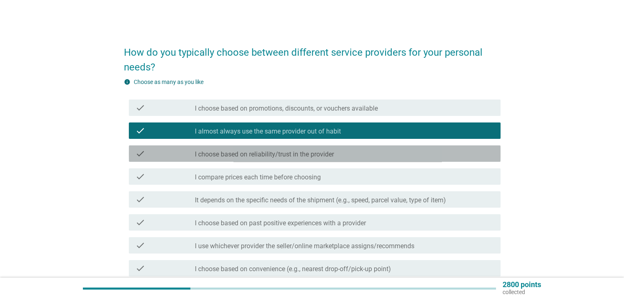
click at [361, 154] on div "check_box_outline_blank I choose based on reliability/trust in the provider" at bounding box center [344, 154] width 299 height 10
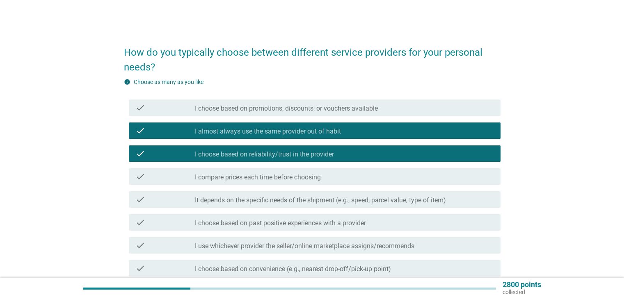
click at [375, 128] on div "check_box_outline_blank I almost always use the same provider out of habit" at bounding box center [344, 131] width 299 height 10
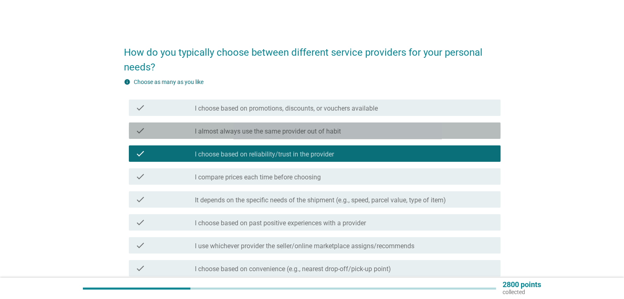
click at [374, 130] on div "check_box_outline_blank I almost always use the same provider out of habit" at bounding box center [344, 131] width 299 height 10
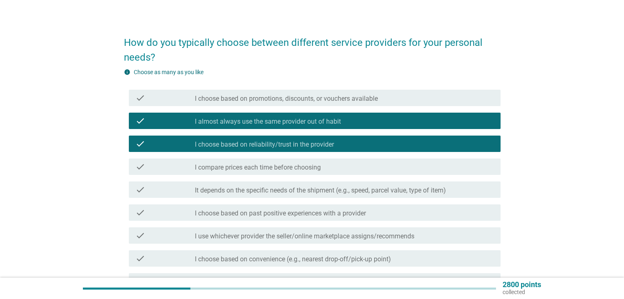
scroll to position [41, 0]
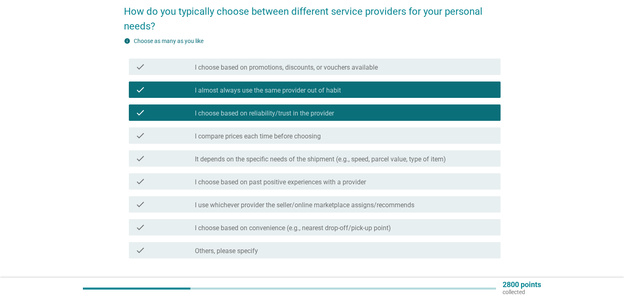
click at [355, 141] on div "check check_box_outline_blank I compare prices each time before choosing" at bounding box center [315, 136] width 372 height 16
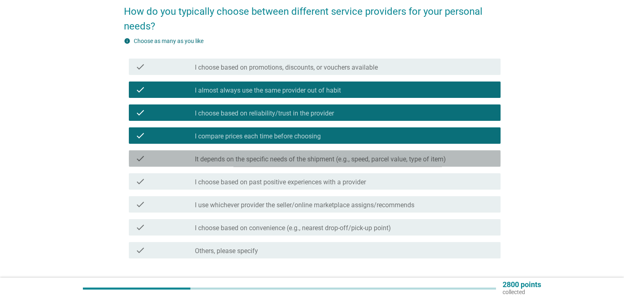
click at [349, 160] on label "It depends on the specific needs of the shipment (e.g., speed, parcel value, ty…" at bounding box center [320, 159] width 251 height 8
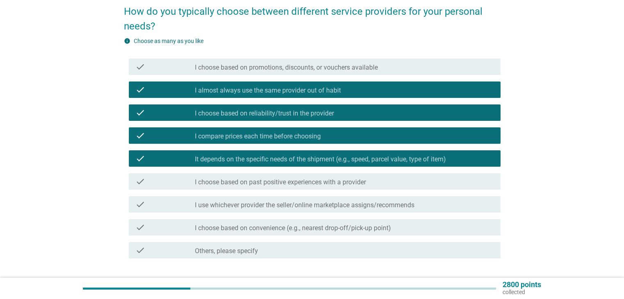
click at [352, 184] on label "I choose based on past positive experiences with a provider" at bounding box center [280, 182] width 171 height 8
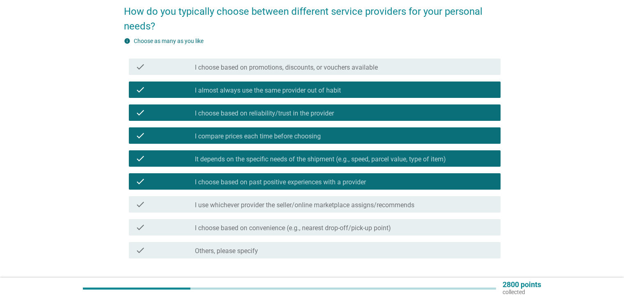
scroll to position [82, 0]
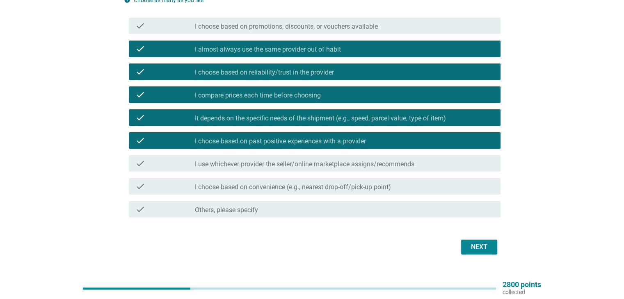
click at [368, 164] on label "I use whichever provider the seller/online marketplace assigns/recommends" at bounding box center [304, 164] width 219 height 8
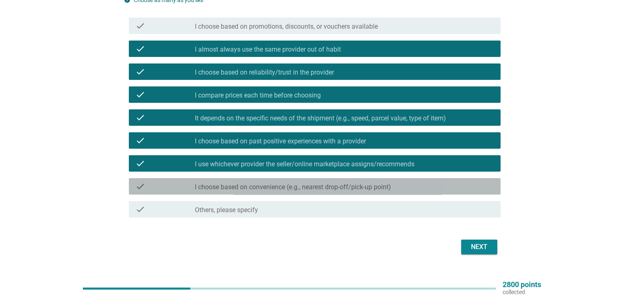
click at [367, 189] on label "I choose based on convenience (e.g., nearest drop-off/pick-up point)" at bounding box center [293, 187] width 196 height 8
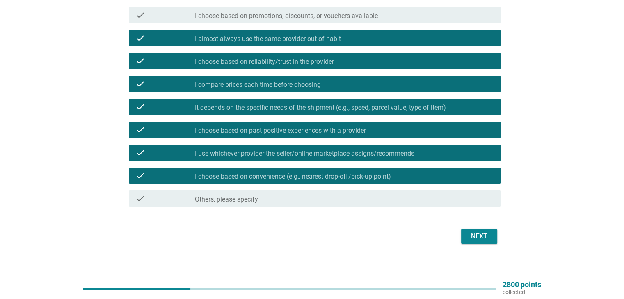
scroll to position [98, 0]
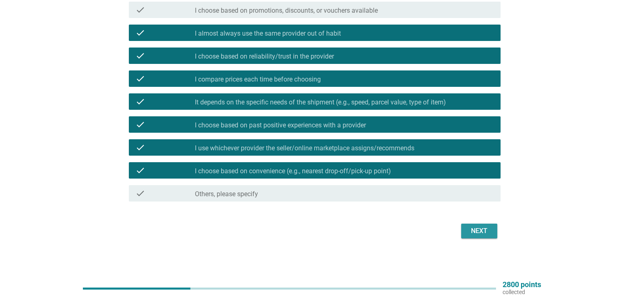
click at [477, 228] on div "Next" at bounding box center [479, 231] width 23 height 10
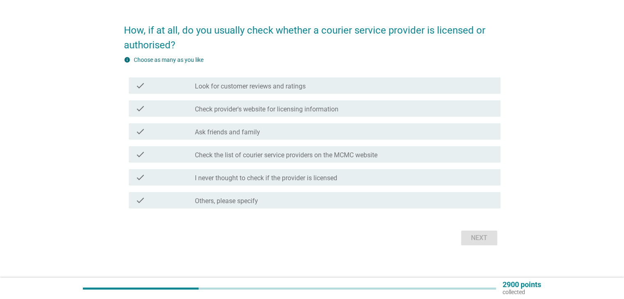
scroll to position [29, 0]
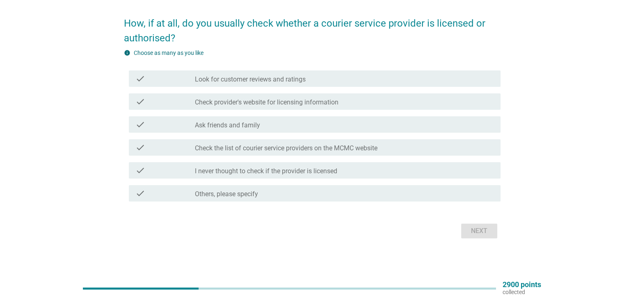
click at [319, 168] on label "I never thought to check if the provider is licensed" at bounding box center [266, 171] width 142 height 8
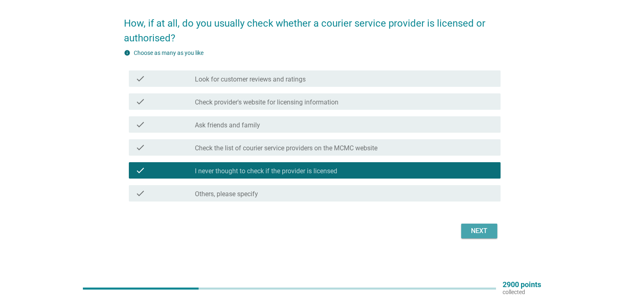
click at [465, 231] on button "Next" at bounding box center [479, 231] width 36 height 15
click at [465, 231] on div "Next" at bounding box center [312, 231] width 377 height 20
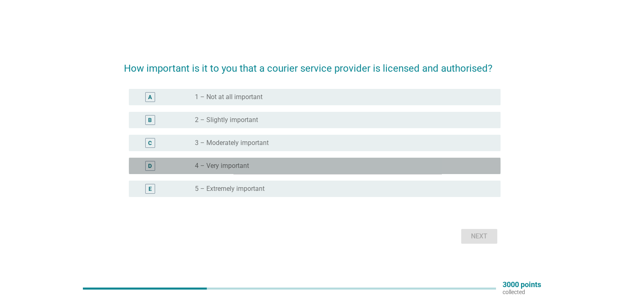
click at [281, 167] on div "radio_button_unchecked 4 – Very important" at bounding box center [341, 166] width 292 height 8
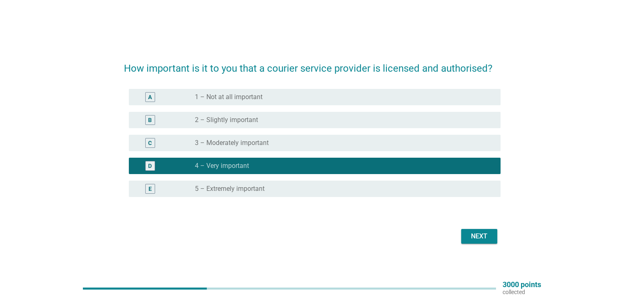
click at [347, 182] on div "E radio_button_unchecked 5 – Extremely important" at bounding box center [315, 189] width 372 height 16
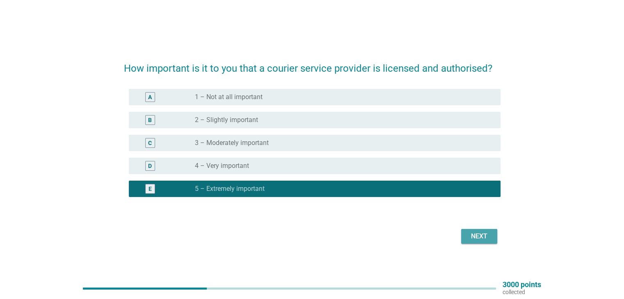
click at [478, 235] on div "Next" at bounding box center [479, 237] width 23 height 10
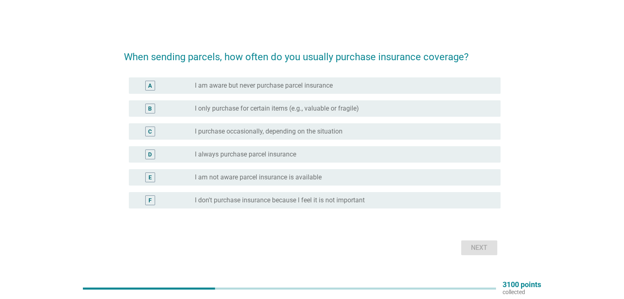
click at [299, 110] on label "I only purchase for certain items (e.g., valuable or fragile)" at bounding box center [277, 109] width 164 height 8
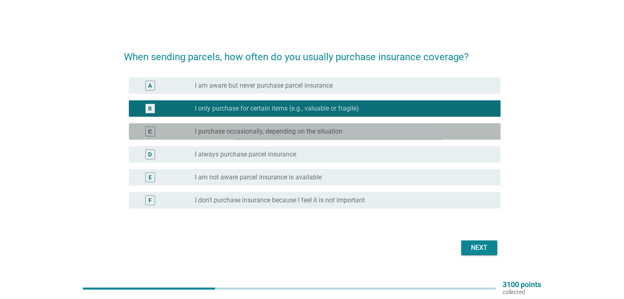
click at [324, 132] on label "I purchase occasionally, depending on the situation" at bounding box center [269, 132] width 148 height 8
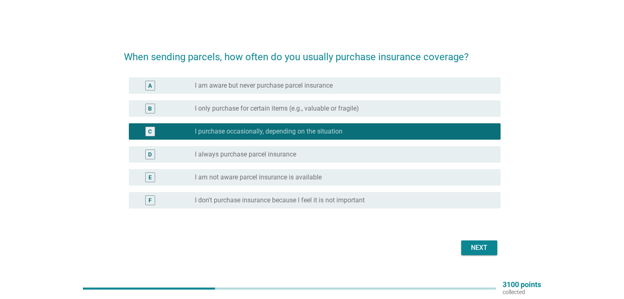
click at [471, 248] on div "Next" at bounding box center [479, 248] width 23 height 10
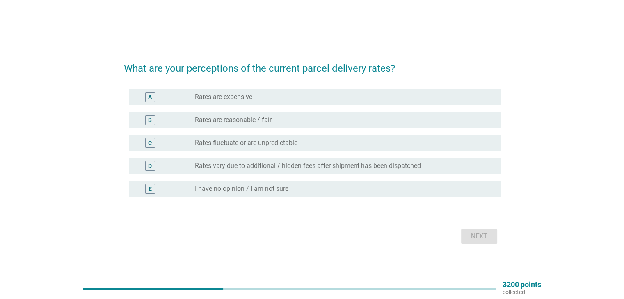
click at [299, 100] on div "radio_button_unchecked Rates are expensive" at bounding box center [341, 97] width 292 height 8
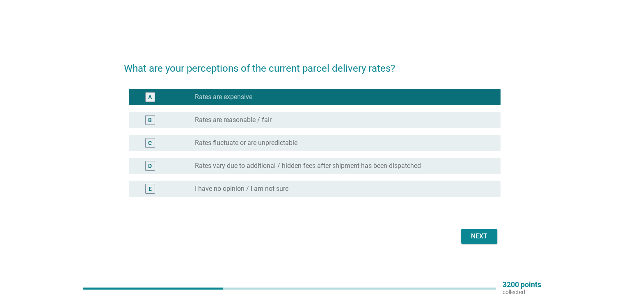
click at [339, 117] on div "radio_button_unchecked Rates are reasonable / fair" at bounding box center [341, 120] width 292 height 8
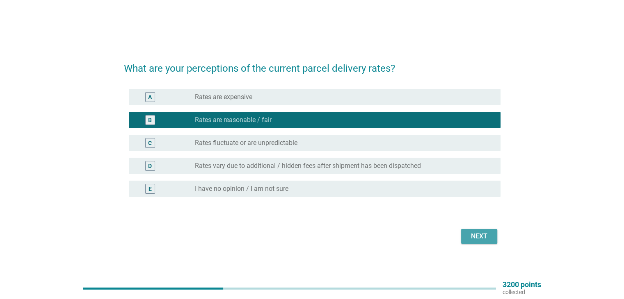
click at [469, 235] on div "Next" at bounding box center [479, 237] width 23 height 10
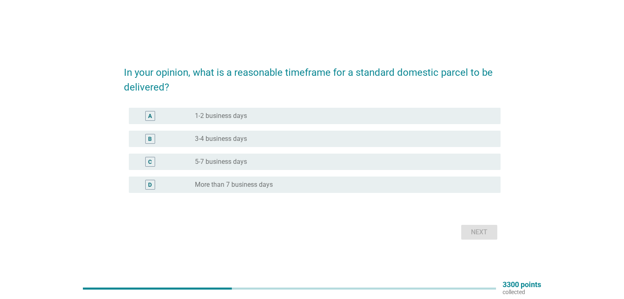
click at [292, 116] on div "radio_button_unchecked 1-2 business days" at bounding box center [341, 116] width 292 height 8
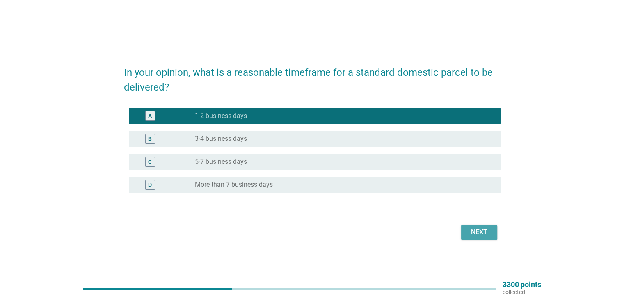
click at [469, 231] on div "Next" at bounding box center [479, 233] width 23 height 10
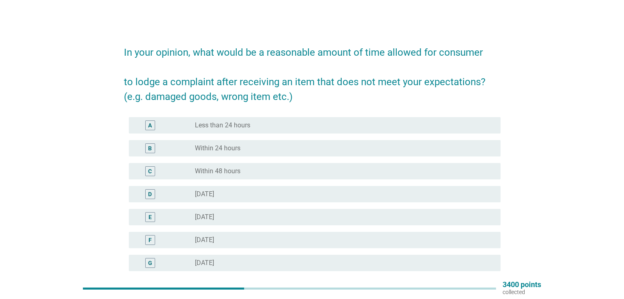
click at [289, 192] on div "radio_button_unchecked [DATE]" at bounding box center [341, 194] width 292 height 8
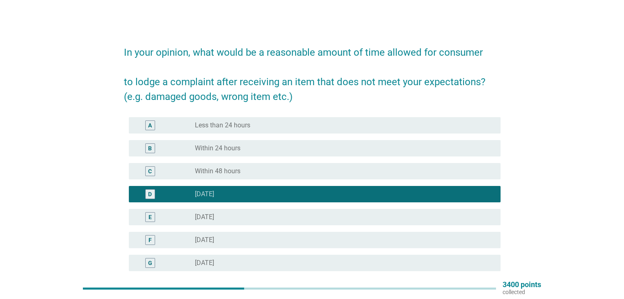
scroll to position [41, 0]
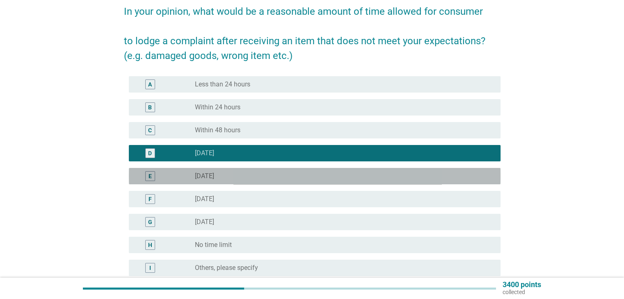
click at [313, 178] on div "radio_button_unchecked [DATE]" at bounding box center [341, 176] width 292 height 8
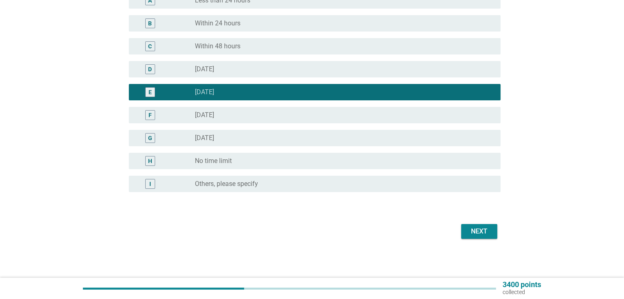
scroll to position [126, 0]
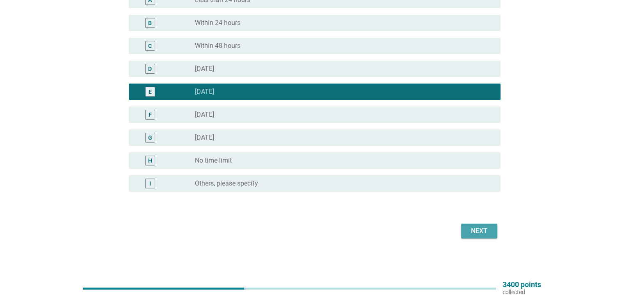
click at [475, 233] on div "Next" at bounding box center [479, 231] width 23 height 10
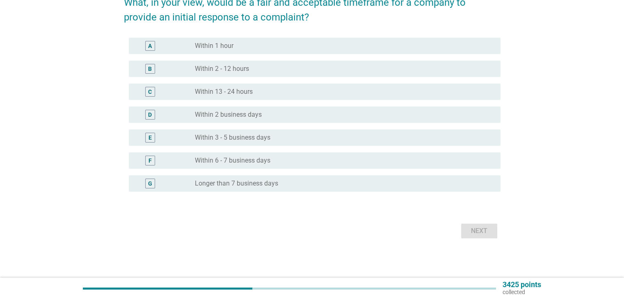
scroll to position [0, 0]
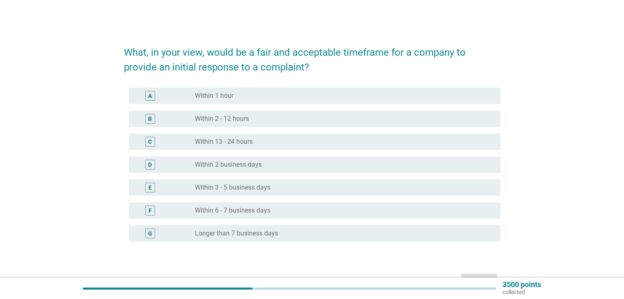
click at [297, 142] on div "radio_button_unchecked Within 13 - 24 hours" at bounding box center [341, 142] width 292 height 8
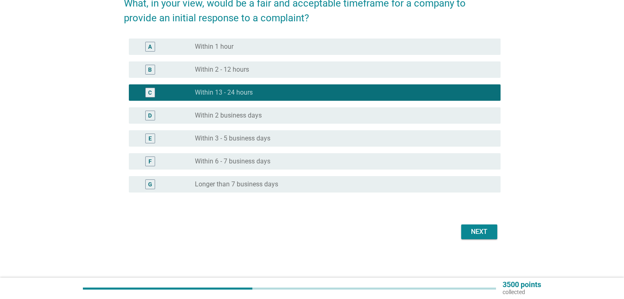
scroll to position [50, 0]
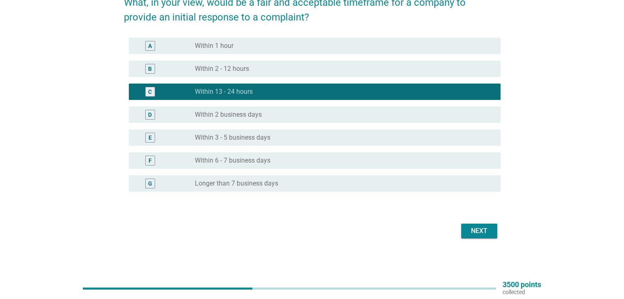
click at [475, 228] on div "Next" at bounding box center [479, 231] width 23 height 10
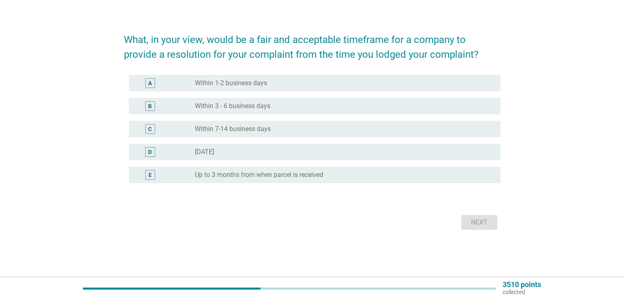
scroll to position [0, 0]
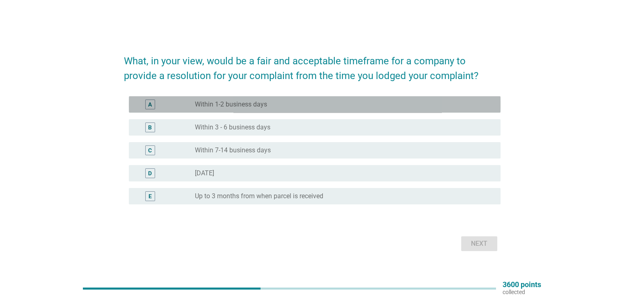
click at [290, 105] on div "radio_button_unchecked Within 1-2 business days" at bounding box center [341, 104] width 292 height 8
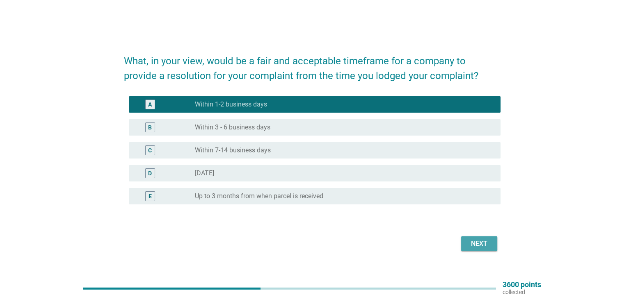
click at [479, 245] on div "Next" at bounding box center [479, 244] width 23 height 10
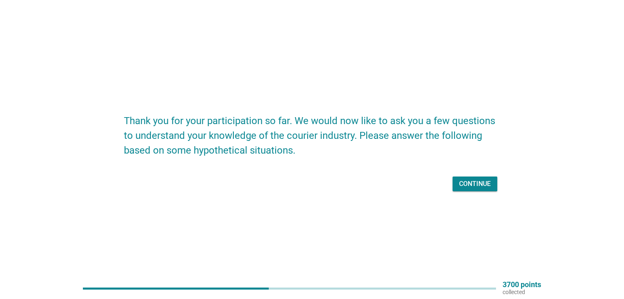
click at [471, 182] on div "Continue" at bounding box center [475, 184] width 32 height 10
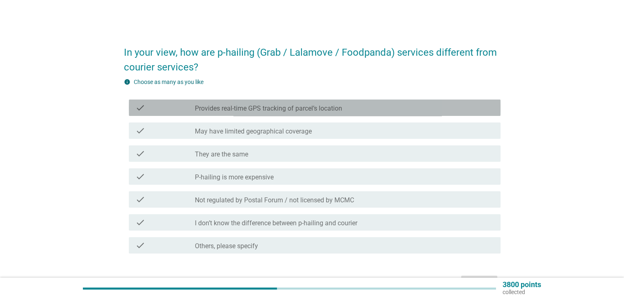
click at [302, 108] on label "Provides real-time GPS tracking of parcel’s location" at bounding box center [268, 109] width 147 height 8
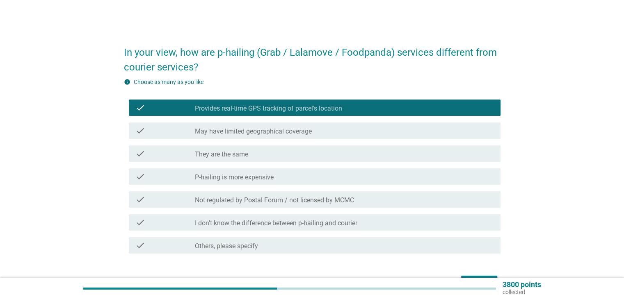
click at [338, 105] on label "Provides real-time GPS tracking of parcel’s location" at bounding box center [268, 109] width 147 height 8
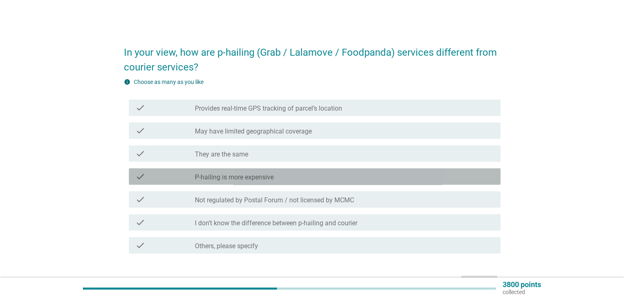
click at [322, 170] on div "check check_box_outline_blank P-hailing is more expensive" at bounding box center [315, 177] width 372 height 16
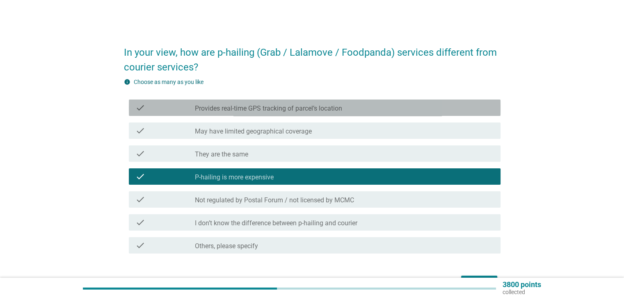
click at [349, 108] on div "check_box_outline_blank Provides real-time GPS tracking of parcel’s location" at bounding box center [344, 108] width 299 height 10
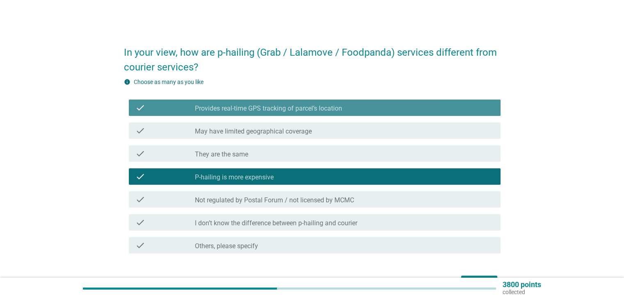
click at [367, 108] on div "check_box_outline_blank Provides real-time GPS tracking of parcel’s location" at bounding box center [344, 108] width 299 height 10
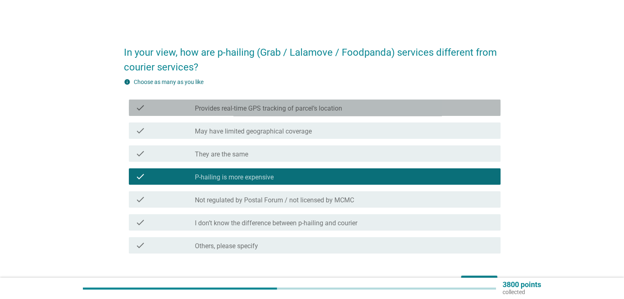
click at [367, 108] on div "check_box_outline_blank Provides real-time GPS tracking of parcel’s location" at bounding box center [344, 108] width 299 height 10
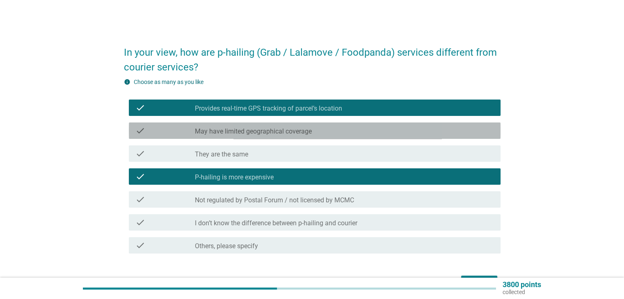
click at [355, 135] on div "check_box_outline_blank May have limited geographical coverage" at bounding box center [344, 131] width 299 height 10
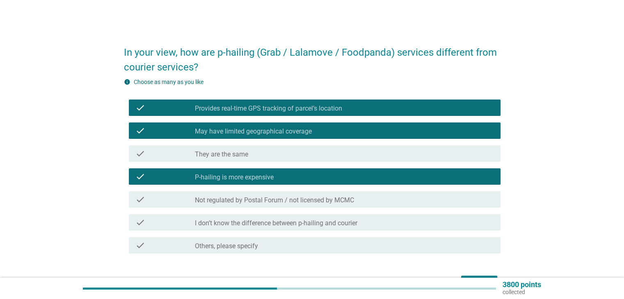
click at [358, 195] on div "check_box_outline_blank Not regulated by Postal Forum / not licensed by MCMC" at bounding box center [344, 200] width 299 height 10
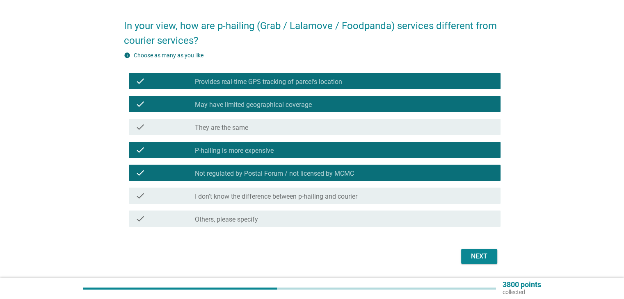
scroll to position [41, 0]
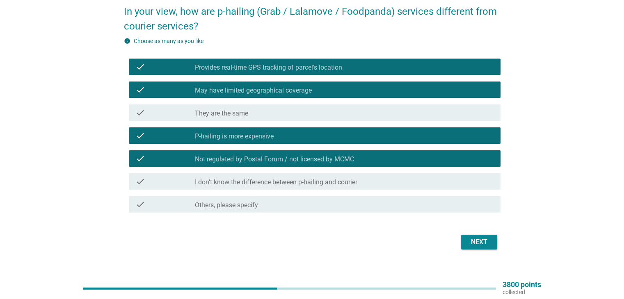
click at [475, 242] on div "Next" at bounding box center [479, 242] width 23 height 10
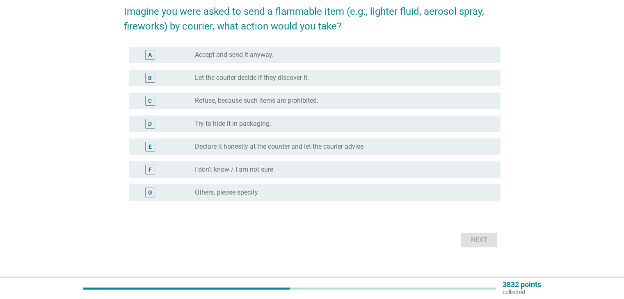
scroll to position [0, 0]
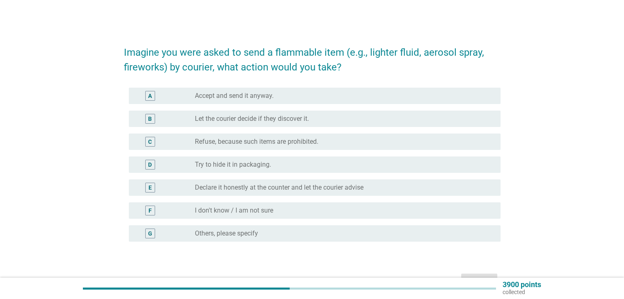
click at [331, 142] on div "radio_button_unchecked Refuse, because such items are prohibited." at bounding box center [341, 142] width 292 height 8
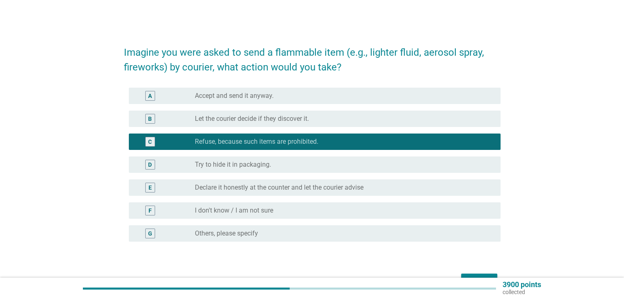
click at [325, 191] on label "Declare it honestly at the counter and let the courier advise" at bounding box center [279, 188] width 169 height 8
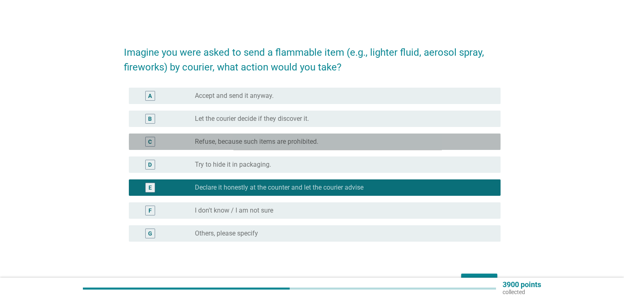
click at [341, 143] on div "radio_button_unchecked Refuse, because such items are prohibited." at bounding box center [341, 142] width 292 height 8
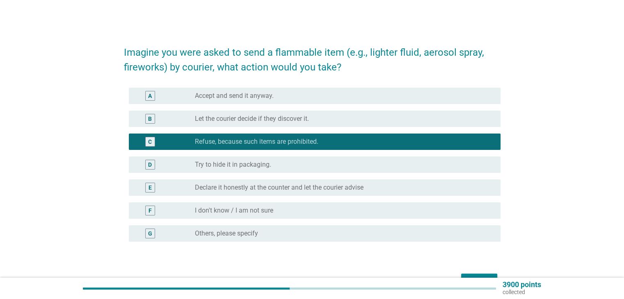
scroll to position [41, 0]
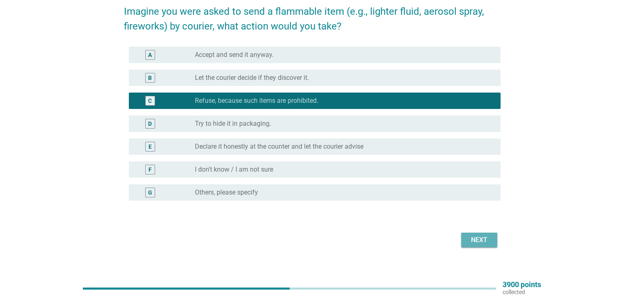
click at [474, 234] on button "Next" at bounding box center [479, 240] width 36 height 15
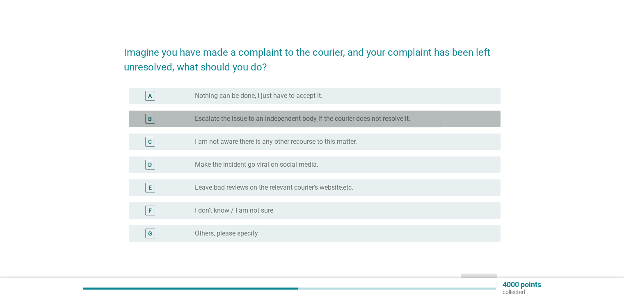
click at [253, 119] on label "Escalate the issue to an independent body if the courier does not resolve it." at bounding box center [302, 119] width 215 height 8
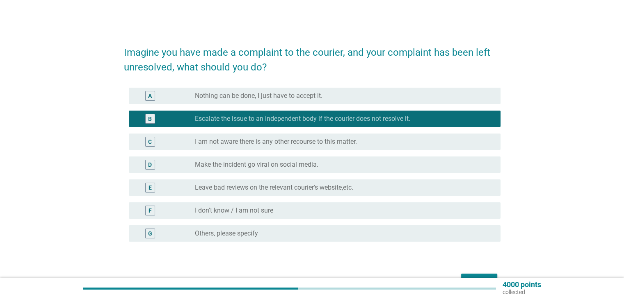
click at [258, 190] on label "Leave bad reviews on the relevant courier's website,etc." at bounding box center [274, 188] width 158 height 8
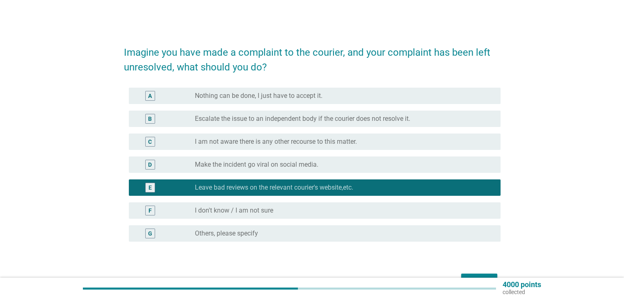
click at [248, 115] on label "Escalate the issue to an independent body if the courier does not resolve it." at bounding box center [302, 119] width 215 height 8
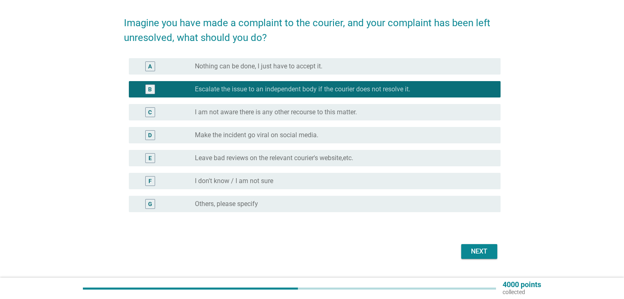
scroll to position [41, 0]
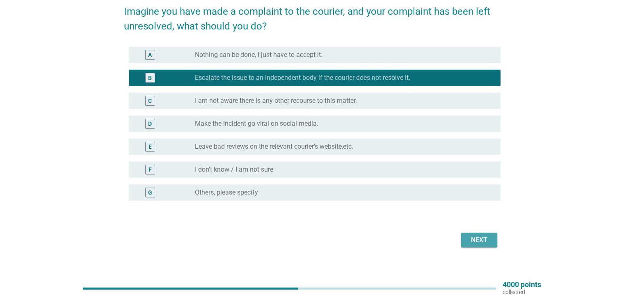
click at [480, 238] on div "Next" at bounding box center [479, 240] width 23 height 10
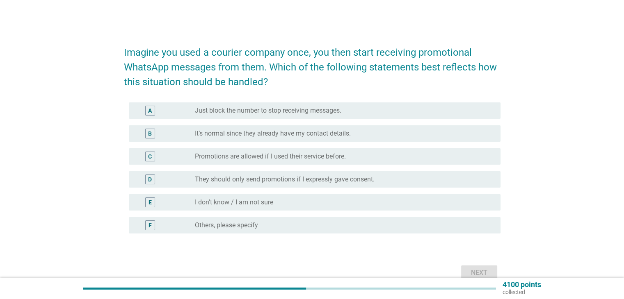
click at [263, 107] on label "Just block the number to stop receiving messages." at bounding box center [268, 111] width 146 height 8
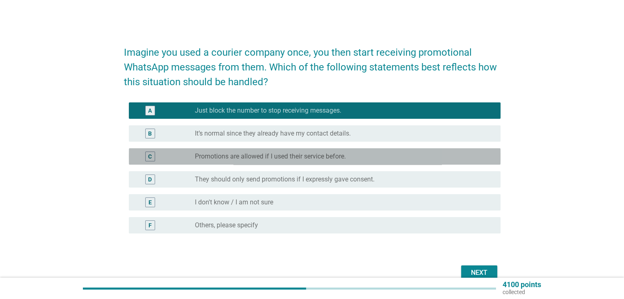
click at [313, 158] on label "Promotions are allowed if I used their service before." at bounding box center [270, 157] width 151 height 8
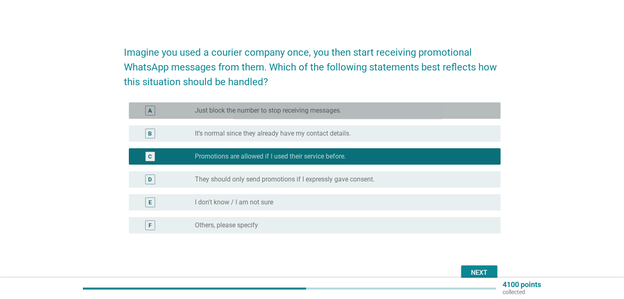
click at [321, 104] on div "A radio_button_unchecked Just block the number to stop receiving messages." at bounding box center [315, 111] width 372 height 16
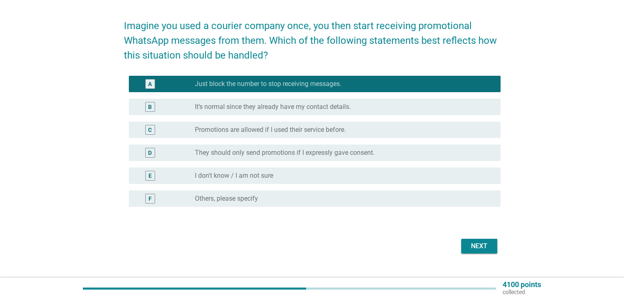
scroll to position [41, 0]
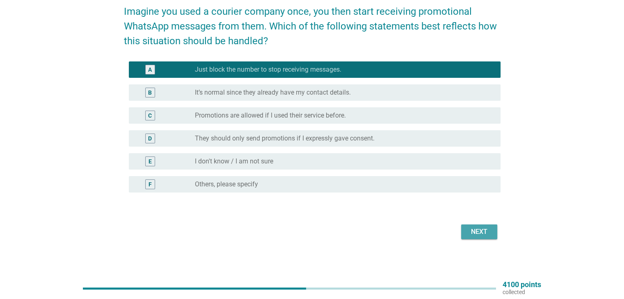
click at [482, 228] on div "Next" at bounding box center [479, 232] width 23 height 10
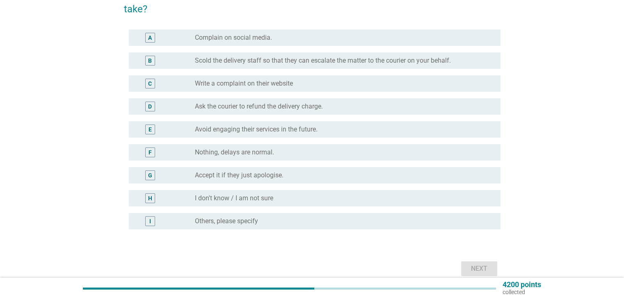
scroll to position [82, 0]
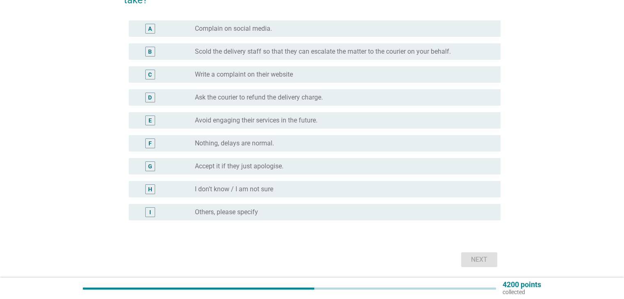
click at [296, 166] on div "radio_button_unchecked Accept it if they just apologise." at bounding box center [341, 166] width 292 height 8
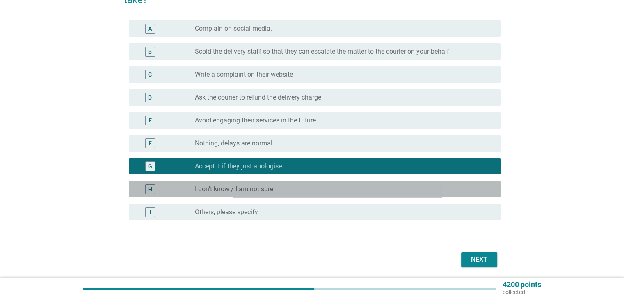
click at [311, 186] on div "radio_button_unchecked I don't know / I am not sure" at bounding box center [341, 189] width 292 height 8
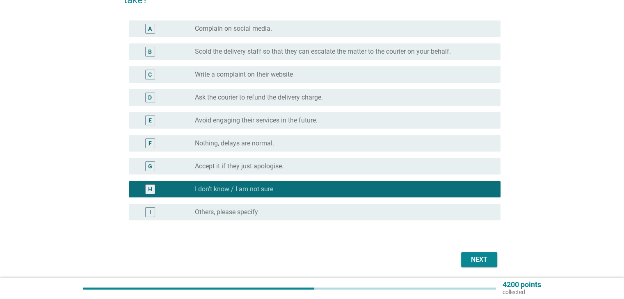
scroll to position [41, 0]
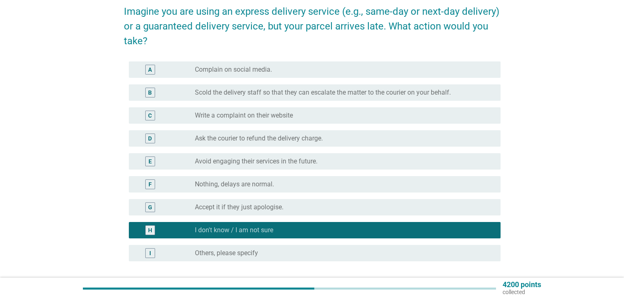
click at [305, 114] on div "radio_button_unchecked Write a complaint on their website" at bounding box center [341, 116] width 292 height 8
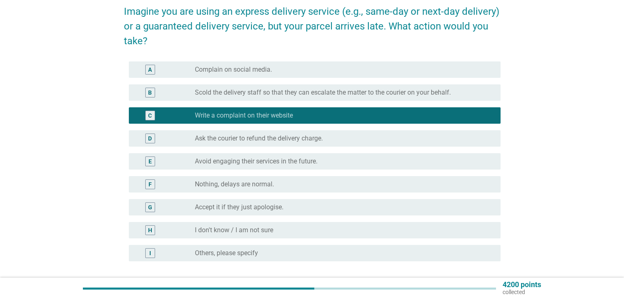
scroll to position [82, 0]
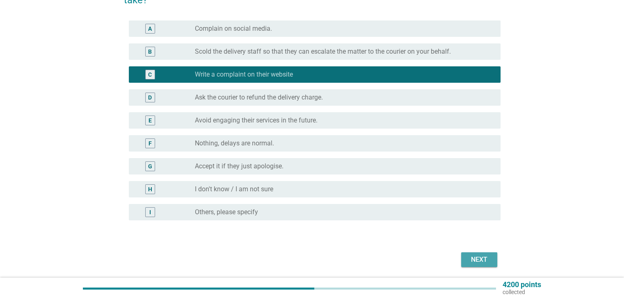
click at [473, 258] on div "Next" at bounding box center [479, 260] width 23 height 10
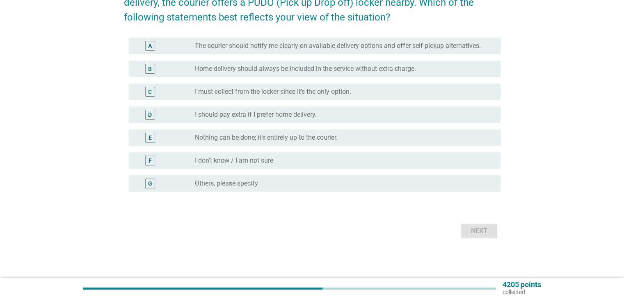
scroll to position [0, 0]
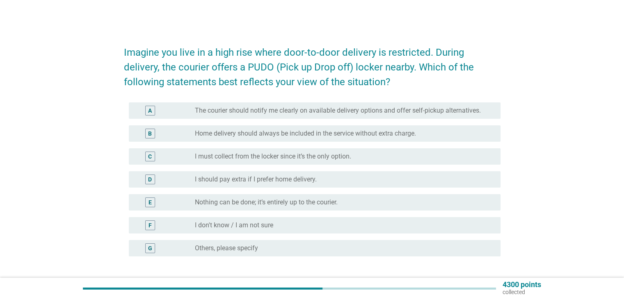
click at [320, 155] on label "I must collect from the locker since it’s the only option." at bounding box center [273, 157] width 156 height 8
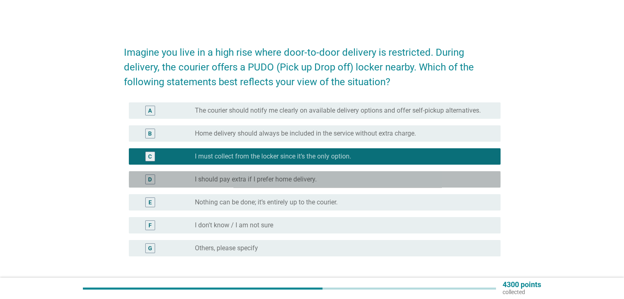
click at [328, 179] on div "radio_button_unchecked I should pay extra if I prefer home delivery." at bounding box center [341, 180] width 292 height 8
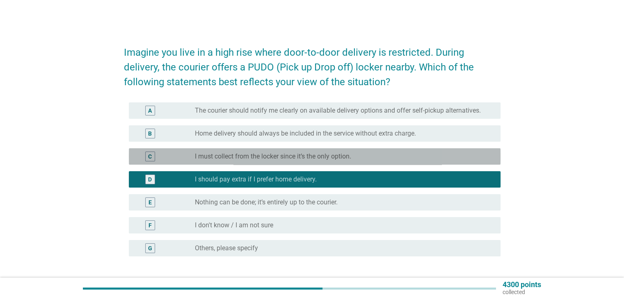
click at [338, 157] on label "I must collect from the locker since it’s the only option." at bounding box center [273, 157] width 156 height 8
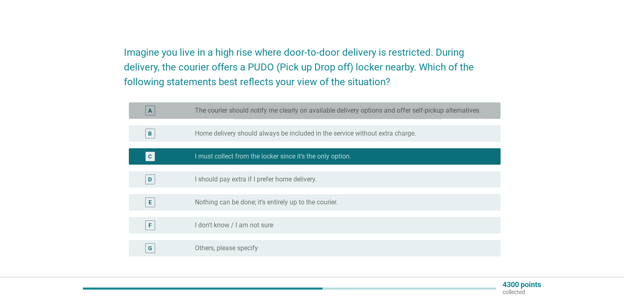
click at [316, 110] on label "The courier should notify me clearly on available delivery options and offer se…" at bounding box center [338, 111] width 286 height 8
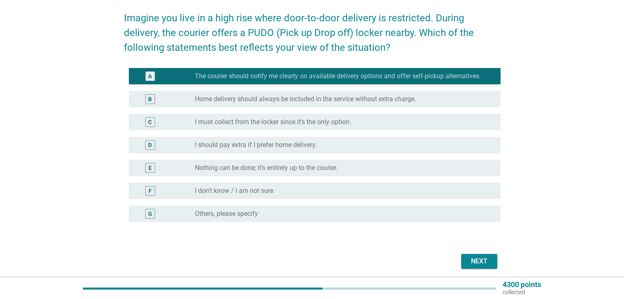
scroll to position [65, 0]
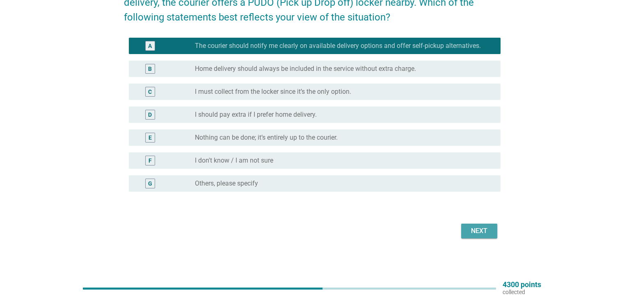
click at [479, 228] on div "Next" at bounding box center [479, 231] width 23 height 10
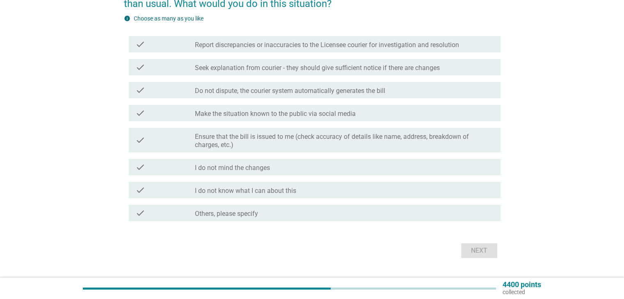
scroll to position [82, 0]
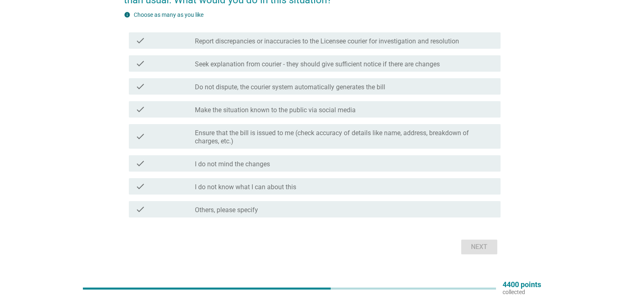
click at [249, 60] on label "Seek explanation from courier - they should give sufficient notice if there are…" at bounding box center [317, 64] width 245 height 8
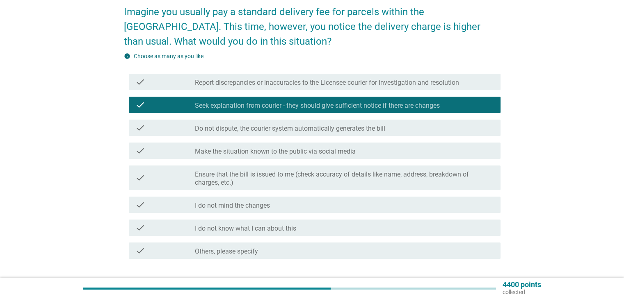
scroll to position [41, 0]
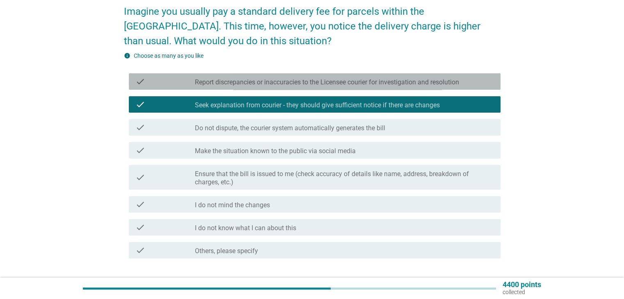
click at [309, 84] on label "Report discrepancies or inaccuracies to the Licensee courier for investigation …" at bounding box center [327, 82] width 264 height 8
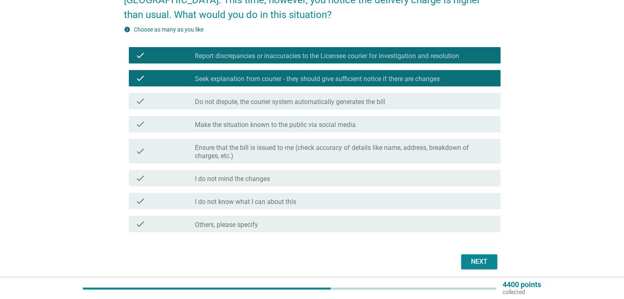
scroll to position [98, 0]
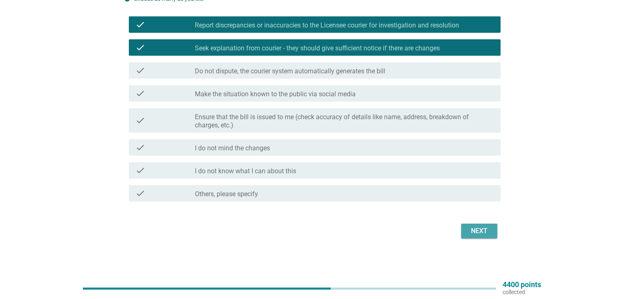
click at [487, 228] on div "Next" at bounding box center [479, 231] width 23 height 10
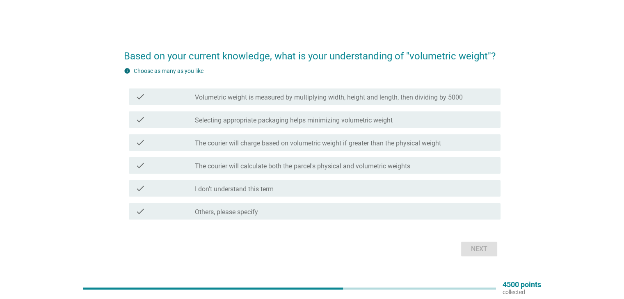
click at [300, 97] on label "Volumetric weight is measured by multiplying width, height and length, then div…" at bounding box center [329, 98] width 268 height 8
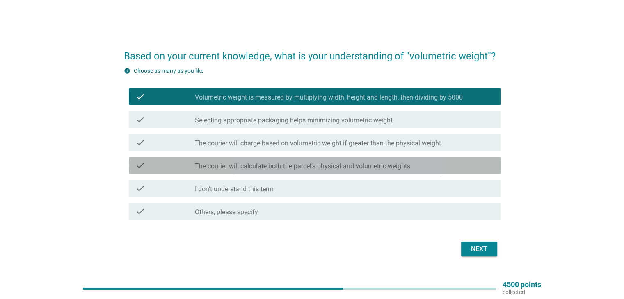
click at [295, 165] on label "The courier will calculate both the parcel's physical and volumetric weights" at bounding box center [302, 166] width 215 height 8
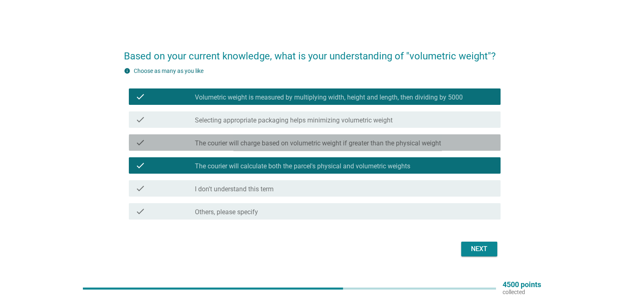
click at [304, 140] on label "The courier will charge based on volumetric weight if greater than the physical…" at bounding box center [318, 143] width 246 height 8
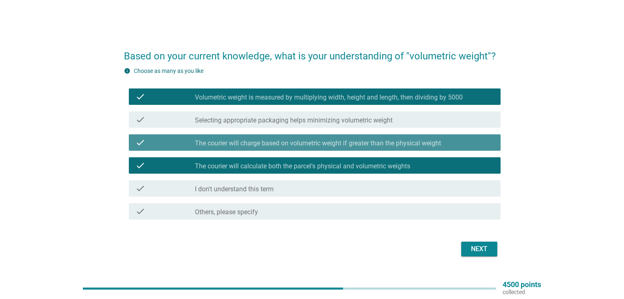
click at [316, 142] on label "The courier will charge based on volumetric weight if greater than the physical…" at bounding box center [318, 143] width 246 height 8
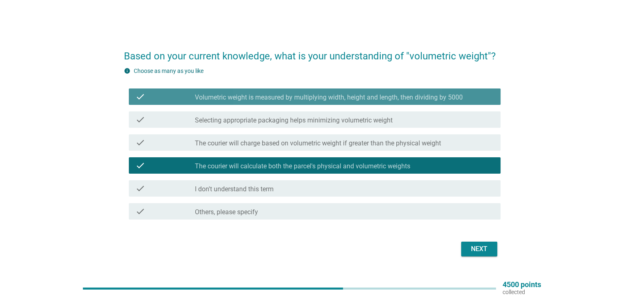
click at [321, 92] on div "check_box Volumetric weight is measured by multiplying width, height and length…" at bounding box center [344, 97] width 299 height 10
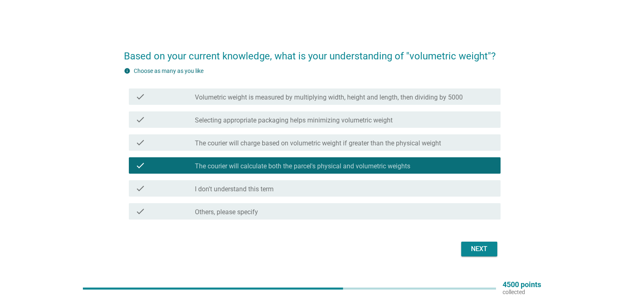
click at [474, 250] on div "Next" at bounding box center [479, 249] width 23 height 10
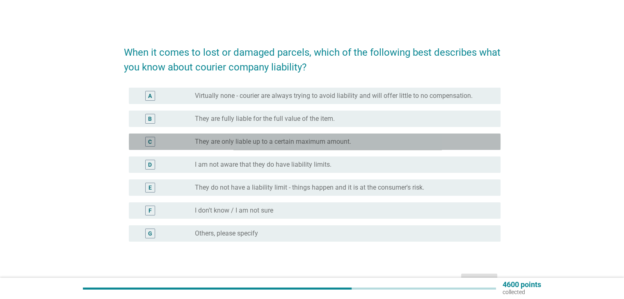
click at [300, 141] on label "They are only liable up to a certain maximum amount." at bounding box center [273, 142] width 156 height 8
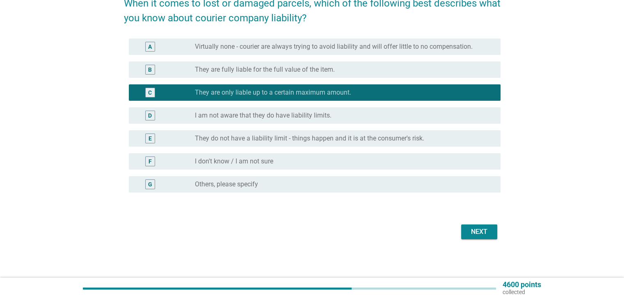
scroll to position [50, 0]
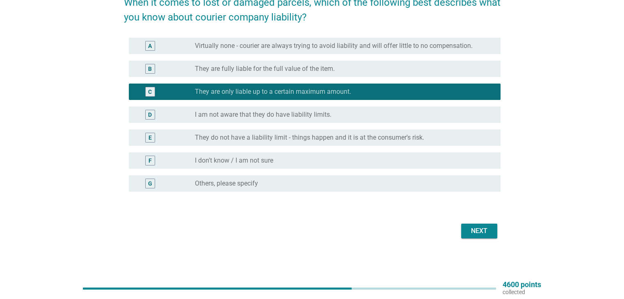
click at [491, 230] on button "Next" at bounding box center [479, 231] width 36 height 15
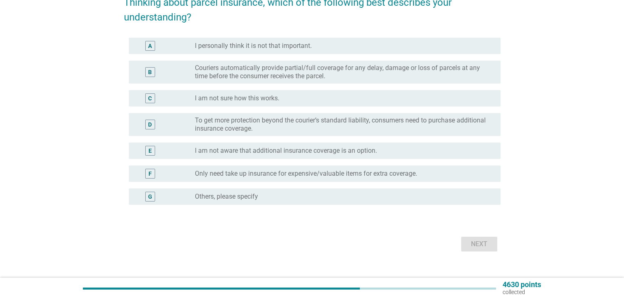
scroll to position [0, 0]
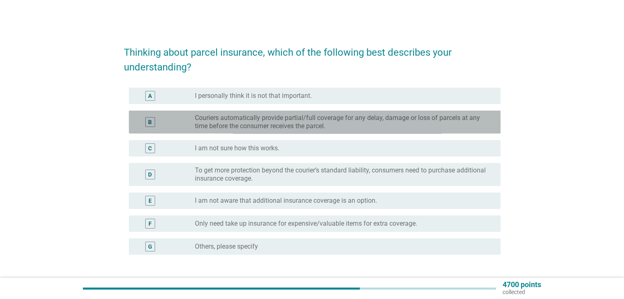
click at [358, 119] on label "Couriers automatically provide partial/full coverage for any delay, damage or l…" at bounding box center [341, 122] width 292 height 16
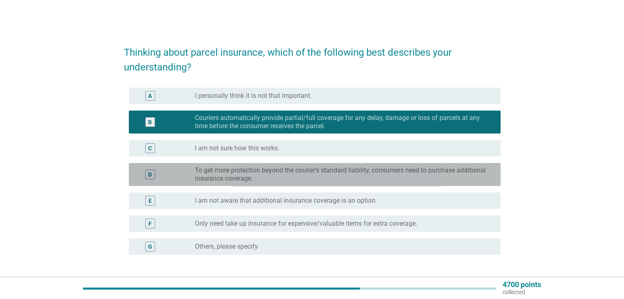
click at [295, 176] on label "To get more protection beyond the courier’s standard liability, consumers need …" at bounding box center [341, 175] width 292 height 16
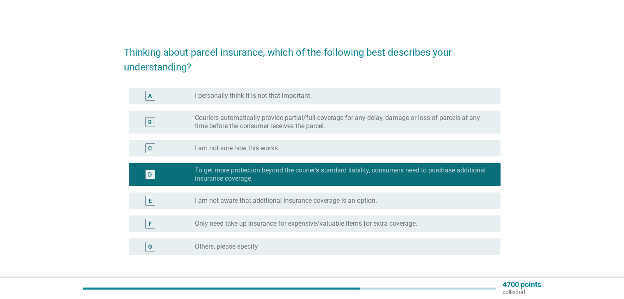
scroll to position [41, 0]
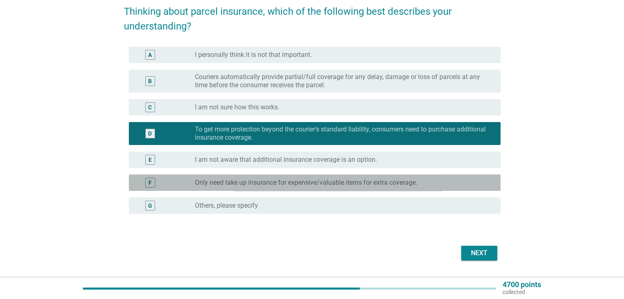
click at [411, 180] on label "Only need take up insurance for expensive/valuable items for extra coverage." at bounding box center [306, 183] width 222 height 8
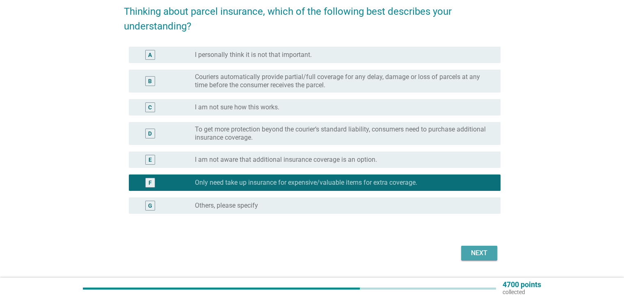
click at [477, 253] on div "Next" at bounding box center [479, 254] width 23 height 10
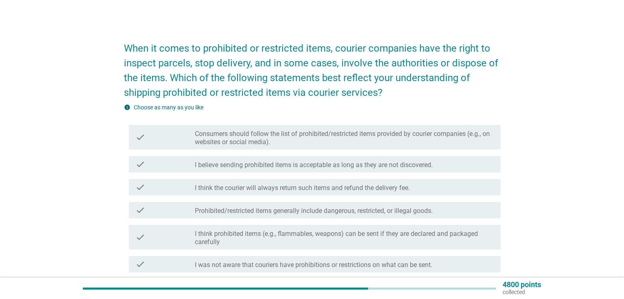
scroll to position [0, 0]
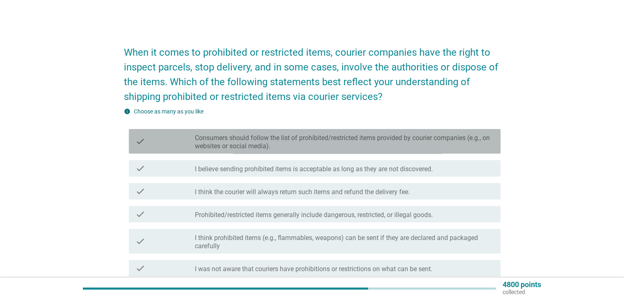
click at [322, 145] on label "Consumers should follow the list of prohibited/restricted items provided by cou…" at bounding box center [344, 142] width 299 height 16
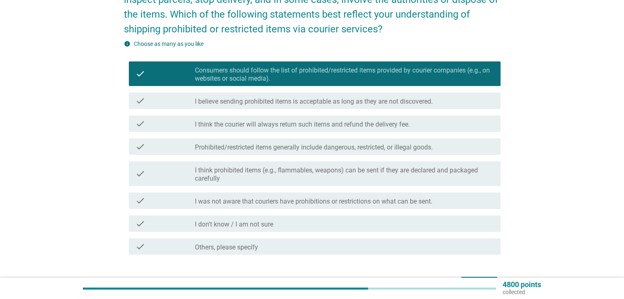
scroll to position [82, 0]
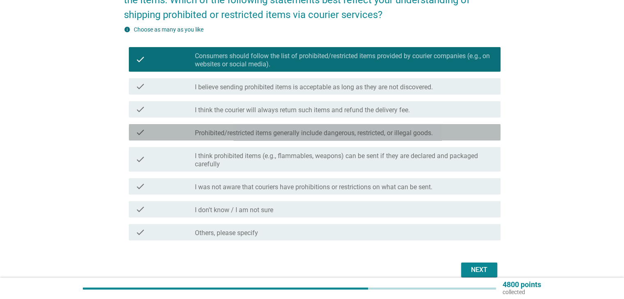
click at [322, 134] on label "Prohibited/restricted items generally include dangerous, restricted, or illegal…" at bounding box center [314, 133] width 238 height 8
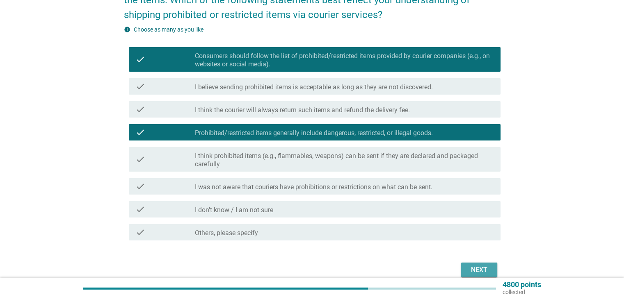
click at [477, 266] on div "Next" at bounding box center [479, 270] width 23 height 10
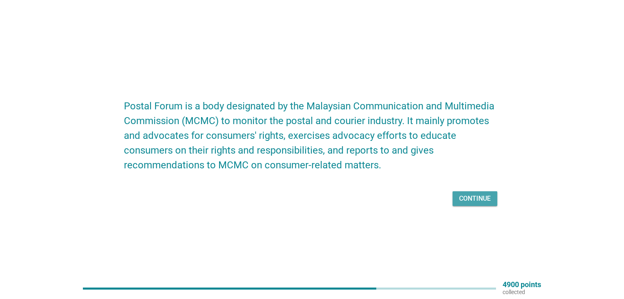
click at [474, 199] on div "Continue" at bounding box center [475, 199] width 32 height 10
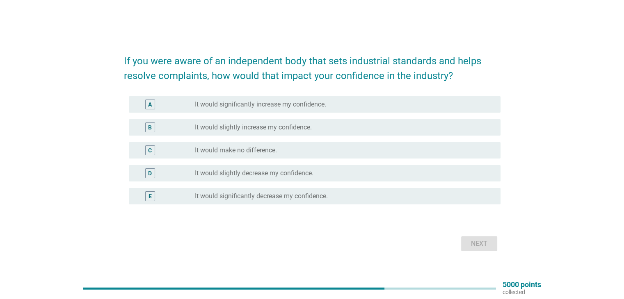
click at [360, 102] on div "radio_button_unchecked It would significantly increase my confidence." at bounding box center [341, 104] width 292 height 8
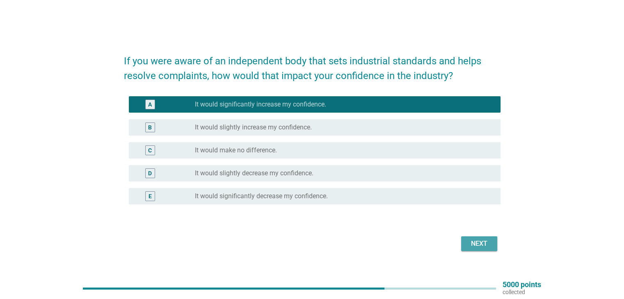
drag, startPoint x: 478, startPoint y: 242, endPoint x: 479, endPoint y: 237, distance: 4.6
click at [479, 237] on button "Next" at bounding box center [479, 244] width 36 height 15
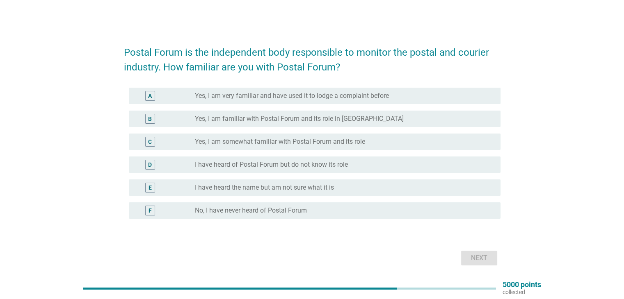
click at [313, 209] on div "radio_button_unchecked No, I have never heard of Postal Forum" at bounding box center [341, 211] width 292 height 8
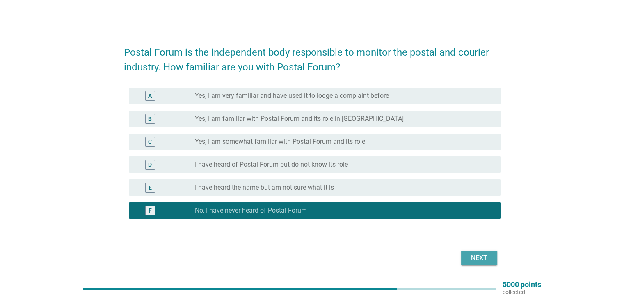
click at [477, 260] on div "Next" at bounding box center [479, 258] width 23 height 10
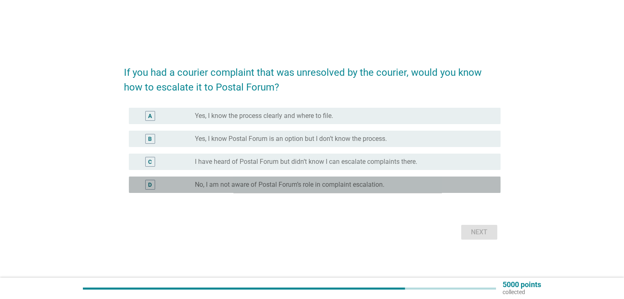
click at [320, 186] on label "No, I am not aware of Postal Forum’s role in complaint escalation." at bounding box center [290, 185] width 190 height 8
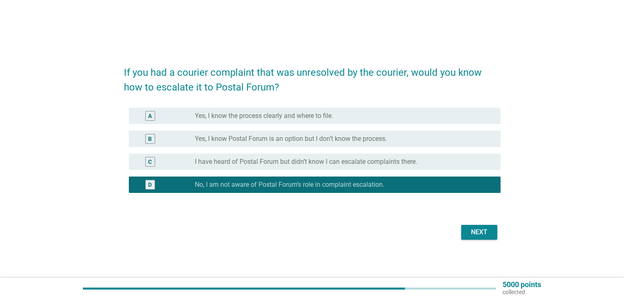
click at [476, 230] on div "Next" at bounding box center [479, 233] width 23 height 10
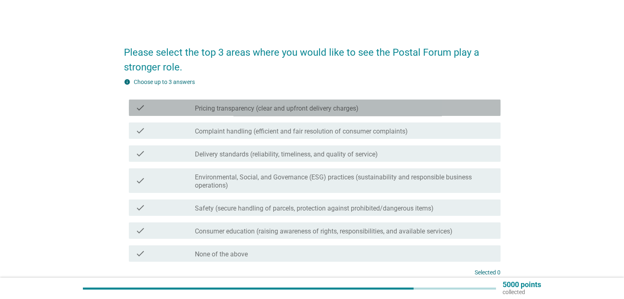
click at [279, 105] on label "Pricing transparency (clear and upfront delivery charges)" at bounding box center [277, 109] width 164 height 8
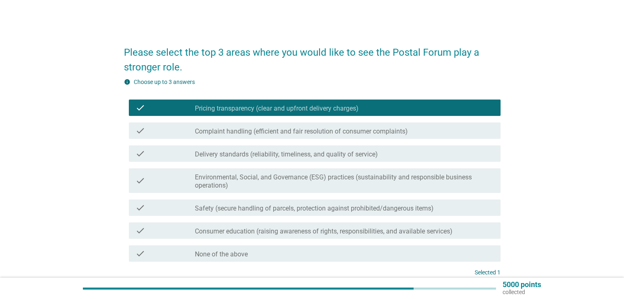
click at [277, 130] on label "Complaint handling (efficient and fair resolution of consumer complaints)" at bounding box center [301, 132] width 213 height 8
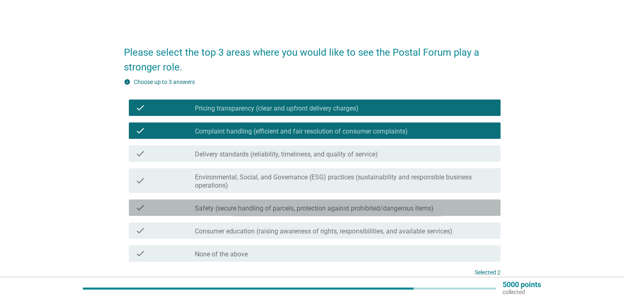
click at [277, 210] on label "Safety (secure handling of parcels, protection against prohibited/dangerous ite…" at bounding box center [314, 209] width 239 height 8
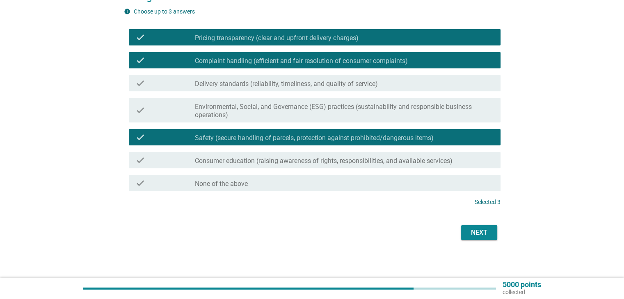
scroll to position [72, 0]
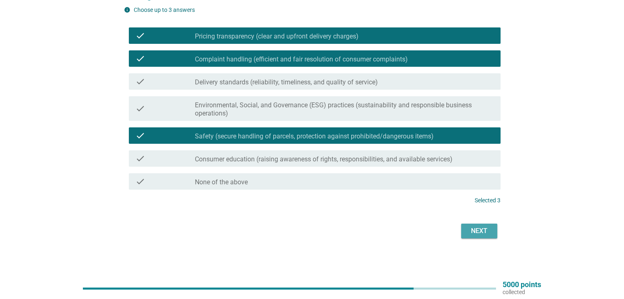
click at [477, 231] on div "Next" at bounding box center [479, 231] width 23 height 10
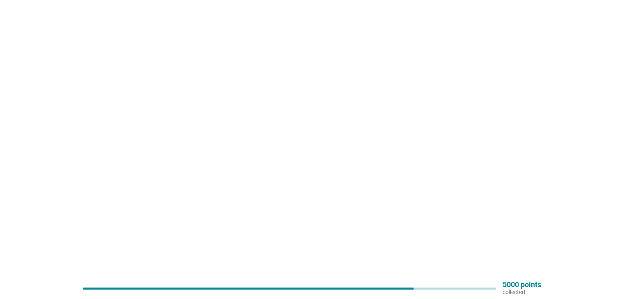
scroll to position [0, 0]
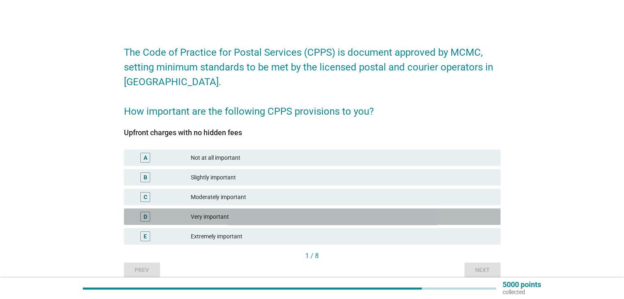
click at [304, 219] on div "Very important" at bounding box center [342, 217] width 303 height 10
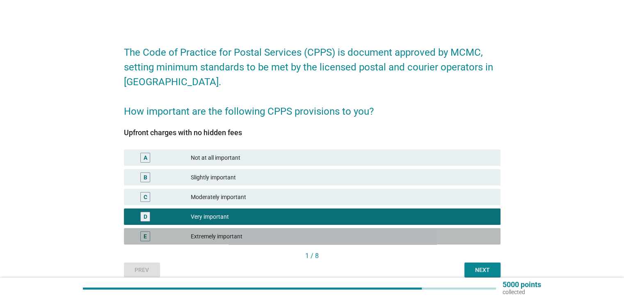
click at [317, 234] on div "Extremely important" at bounding box center [342, 237] width 303 height 10
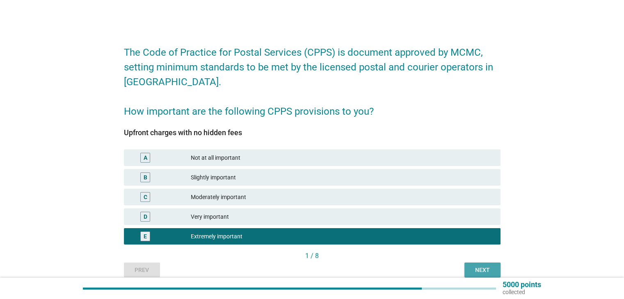
click at [485, 269] on div "Next" at bounding box center [482, 270] width 23 height 9
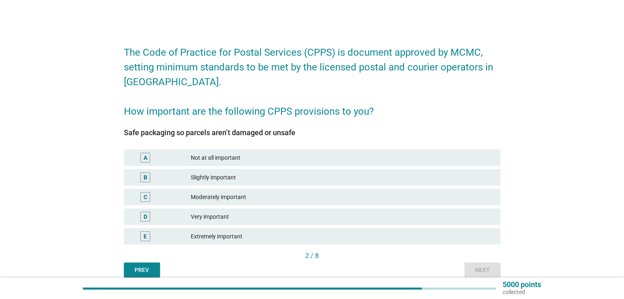
click at [428, 219] on div "Very important" at bounding box center [342, 217] width 303 height 10
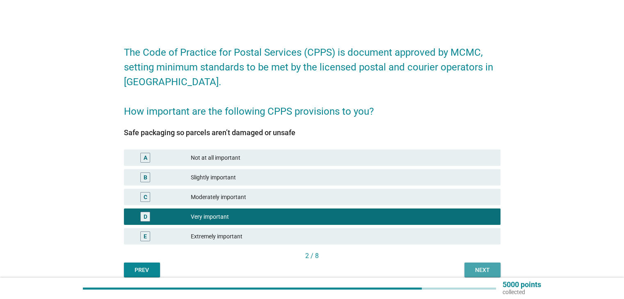
click at [481, 274] on button "Next" at bounding box center [482, 270] width 36 height 15
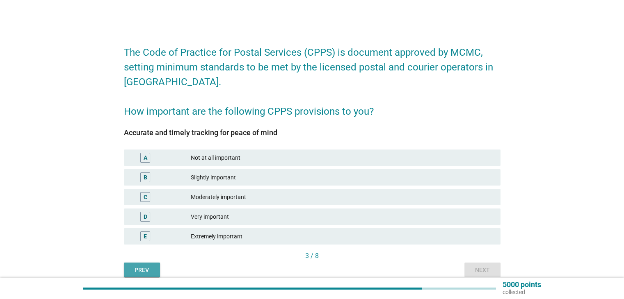
click at [142, 269] on div "Prev" at bounding box center [141, 270] width 23 height 9
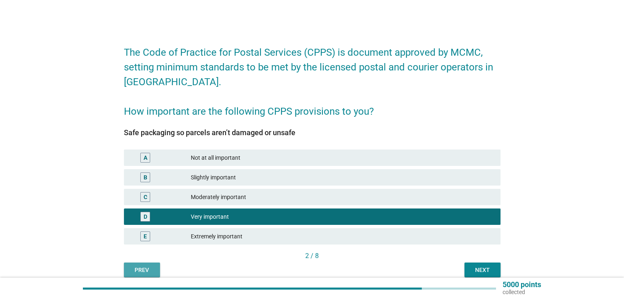
click at [142, 269] on div "Prev" at bounding box center [141, 270] width 23 height 9
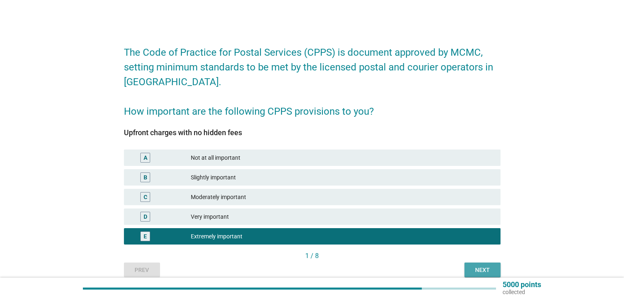
click at [489, 266] on div "Next" at bounding box center [482, 270] width 23 height 9
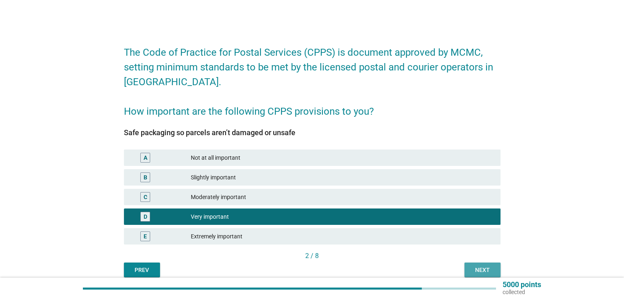
click at [481, 267] on div "Next" at bounding box center [482, 270] width 23 height 9
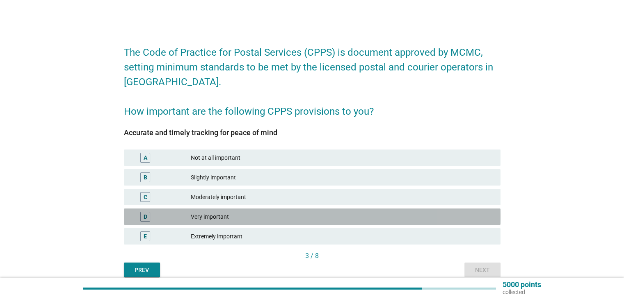
click at [332, 214] on div "Very important" at bounding box center [342, 217] width 303 height 10
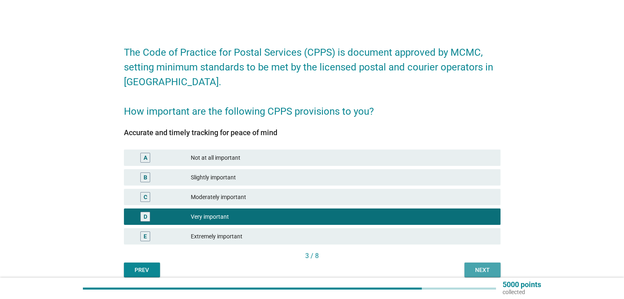
click at [489, 266] on div "Next" at bounding box center [482, 270] width 23 height 9
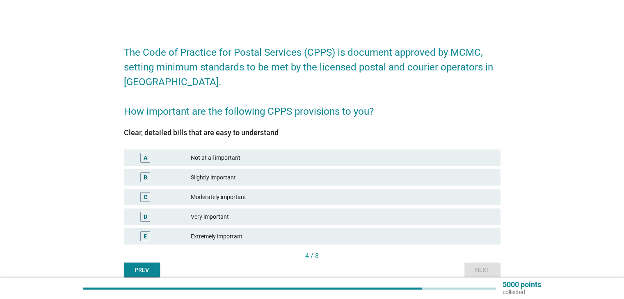
click at [353, 195] on div "Moderately important" at bounding box center [342, 197] width 303 height 10
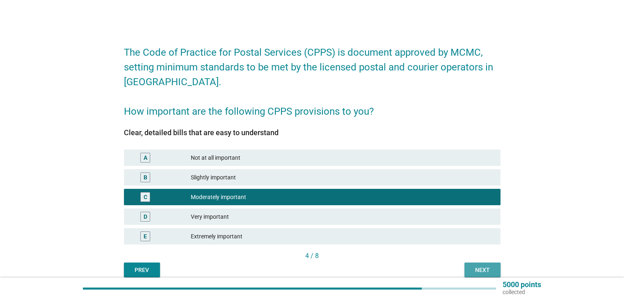
click at [489, 269] on div "Next" at bounding box center [482, 270] width 23 height 9
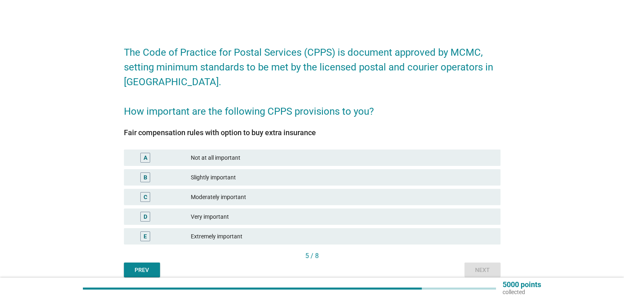
click at [367, 214] on div "Very important" at bounding box center [342, 217] width 303 height 10
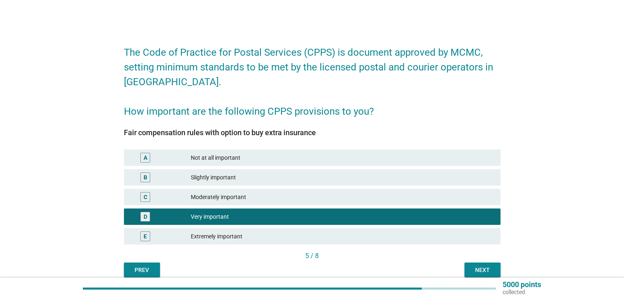
click at [444, 232] on div "Extremely important" at bounding box center [342, 237] width 303 height 10
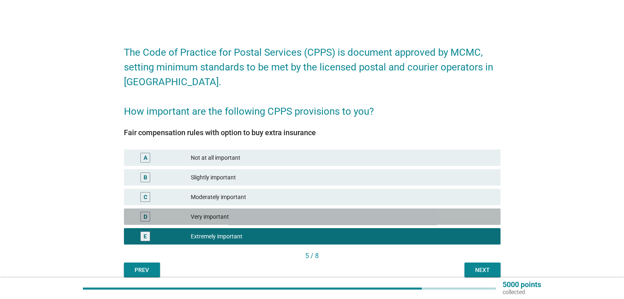
click at [436, 215] on div "Very important" at bounding box center [342, 217] width 303 height 10
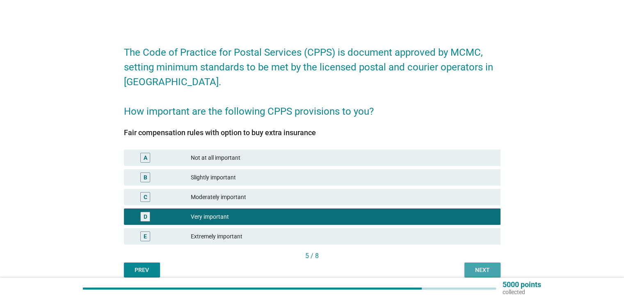
click at [489, 266] on div "Next" at bounding box center [482, 270] width 23 height 9
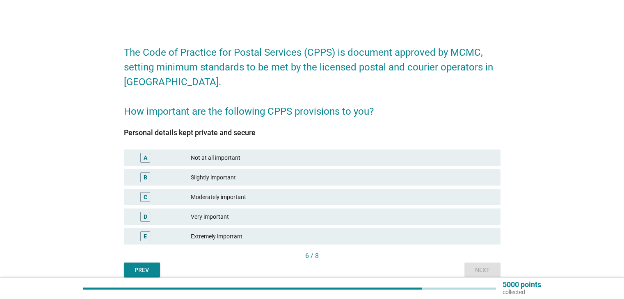
click at [407, 229] on div "E Extremely important" at bounding box center [312, 236] width 377 height 16
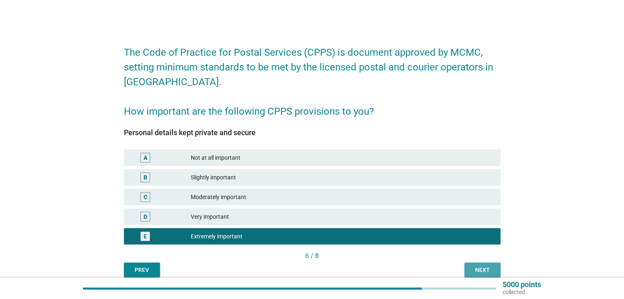
click at [485, 267] on div "Next" at bounding box center [482, 270] width 23 height 9
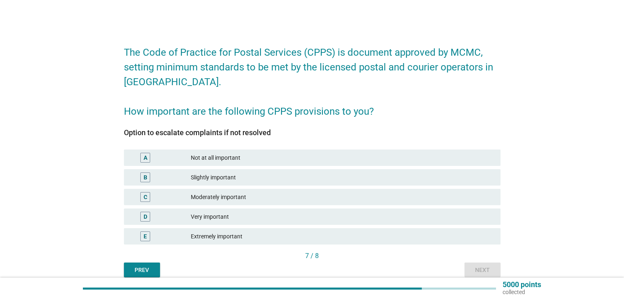
click at [417, 240] on div "Extremely important" at bounding box center [342, 237] width 303 height 10
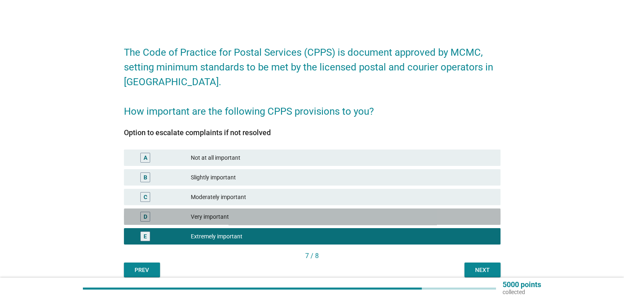
click at [417, 221] on div "Very important" at bounding box center [342, 217] width 303 height 10
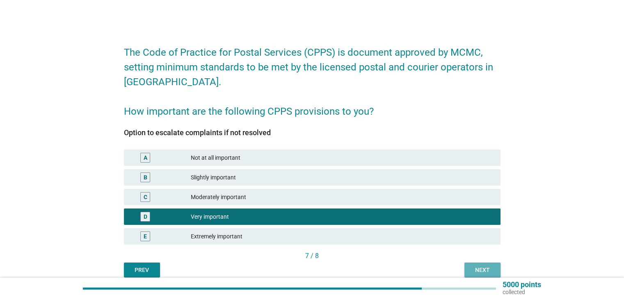
drag, startPoint x: 478, startPoint y: 271, endPoint x: 433, endPoint y: 301, distance: 53.8
click at [433, 299] on html "The Code of Practice for Postal Services (CPPS) is document approved by MCMC, s…" at bounding box center [312, 157] width 624 height 315
click at [423, 235] on div "Extremely important" at bounding box center [342, 237] width 303 height 10
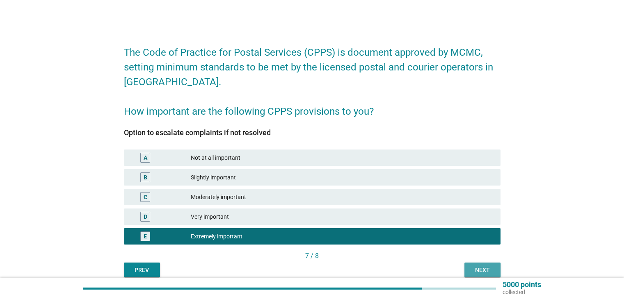
click at [484, 274] on div "Next" at bounding box center [482, 270] width 23 height 9
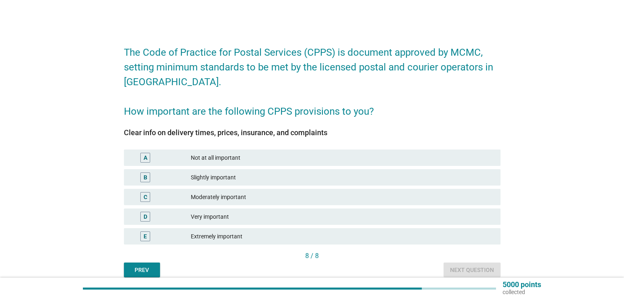
click at [321, 246] on div "E Extremely important" at bounding box center [312, 237] width 380 height 20
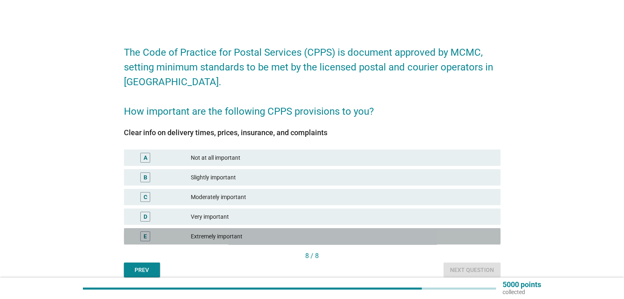
click at [326, 236] on div "Extremely important" at bounding box center [342, 237] width 303 height 10
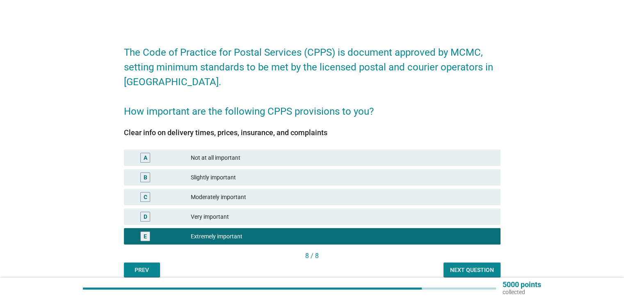
click at [336, 221] on div "Very important" at bounding box center [342, 217] width 303 height 10
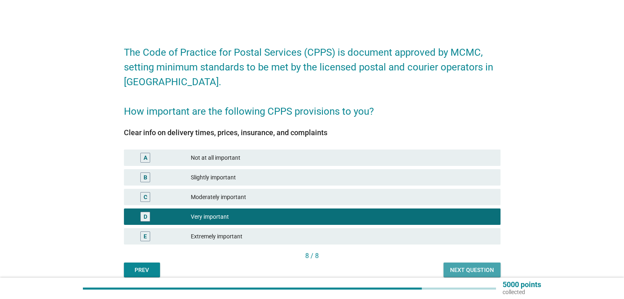
click at [461, 267] on div "Next question" at bounding box center [472, 270] width 44 height 9
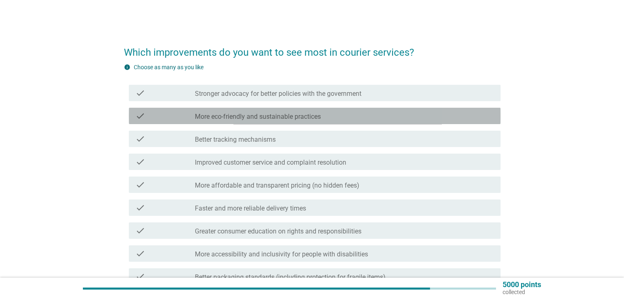
click at [403, 119] on div "check_box_outline_blank More eco-friendly and sustainable practices" at bounding box center [344, 116] width 299 height 10
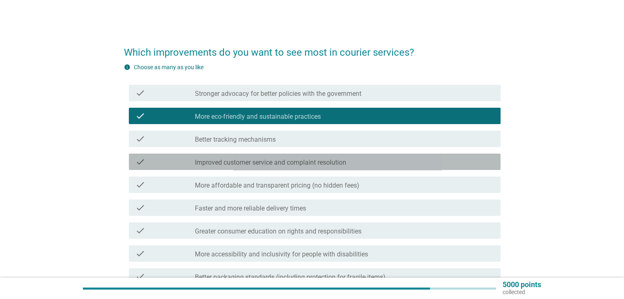
click at [394, 164] on div "check_box_outline_blank Improved customer service and complaint resolution" at bounding box center [344, 162] width 299 height 10
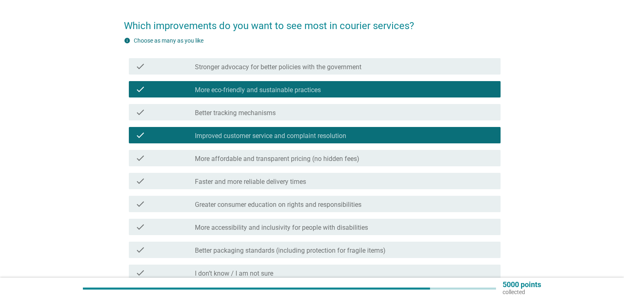
scroll to position [41, 0]
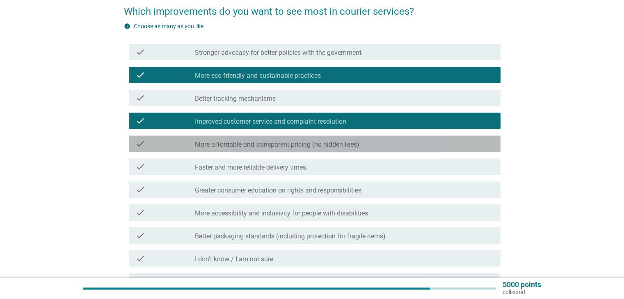
click at [377, 143] on div "check_box_outline_blank More affordable and transparent pricing (no hidden fees)" at bounding box center [344, 144] width 299 height 10
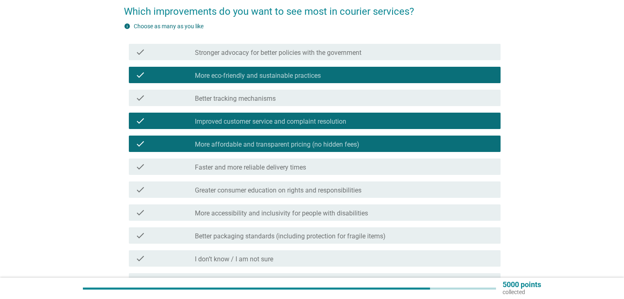
click at [389, 238] on div "check_box_outline_blank Better packaging standards (including protection for fr…" at bounding box center [344, 236] width 299 height 10
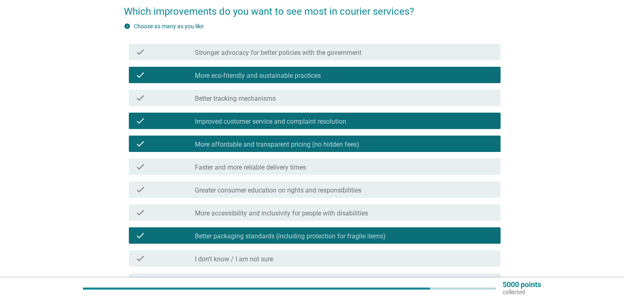
click at [399, 205] on div "check check_box_outline_blank More accessibility and inclusivity for people wit…" at bounding box center [315, 213] width 372 height 16
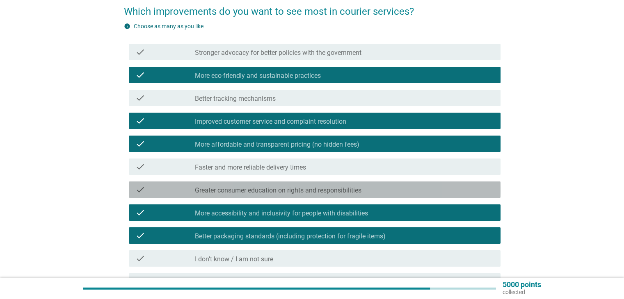
click at [400, 184] on div "check check_box_outline_blank Greater consumer education on rights and responsi…" at bounding box center [315, 190] width 372 height 16
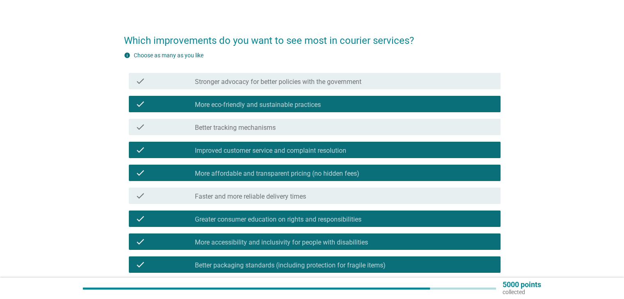
scroll to position [0, 0]
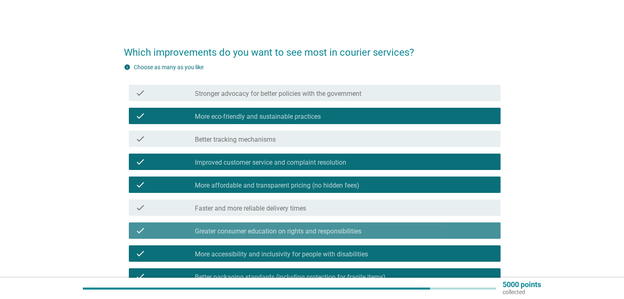
click at [404, 226] on div "check_box_outline_blank Greater consumer education on rights and responsibiliti…" at bounding box center [344, 231] width 299 height 10
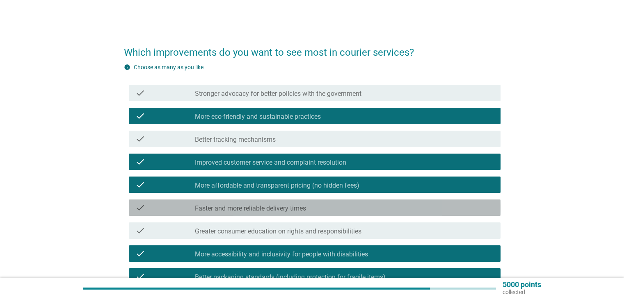
click at [403, 206] on div "check_box_outline_blank Faster and more reliable delivery times" at bounding box center [344, 208] width 299 height 10
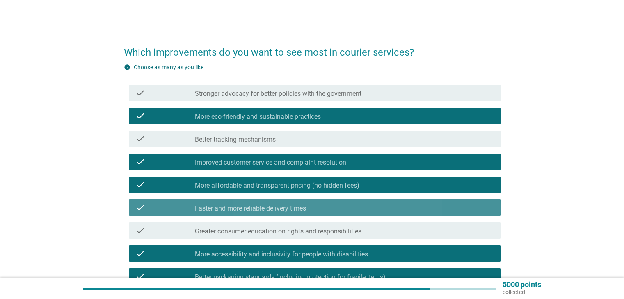
click at [403, 206] on div "check_box_outline_blank Faster and more reliable delivery times" at bounding box center [344, 208] width 299 height 10
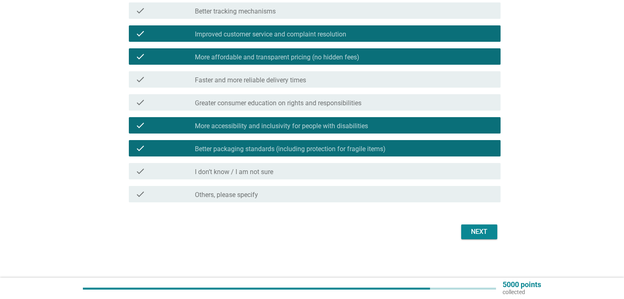
scroll to position [129, 0]
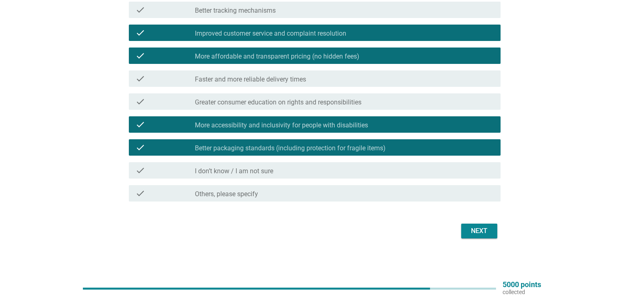
click at [473, 231] on div "Next" at bounding box center [479, 231] width 23 height 10
